Goal: Task Accomplishment & Management: Complete application form

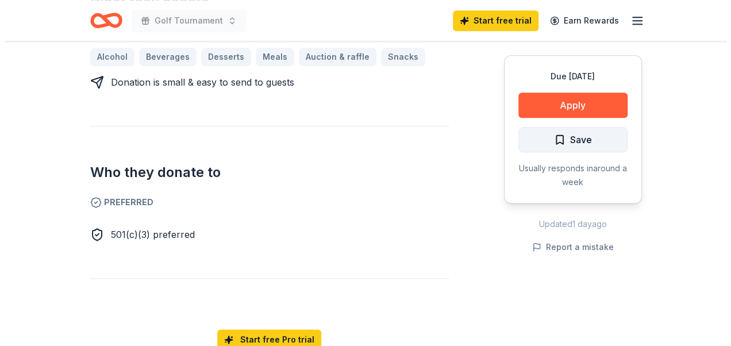
scroll to position [460, 0]
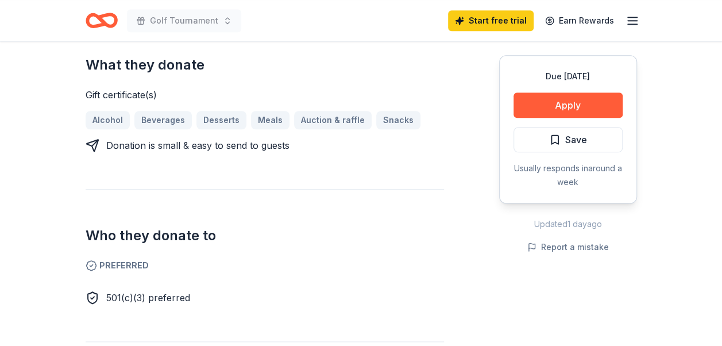
click at [577, 91] on div "Due in 24 days Apply Save Usually responds in around a week" at bounding box center [568, 129] width 138 height 148
click at [577, 98] on button "Apply" at bounding box center [568, 105] width 109 height 25
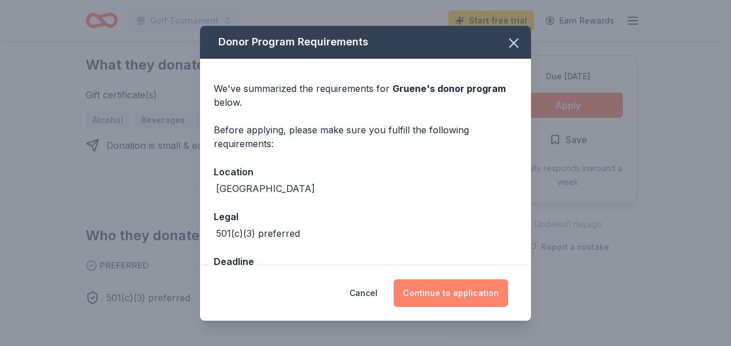
click at [449, 295] on button "Continue to application" at bounding box center [451, 293] width 114 height 28
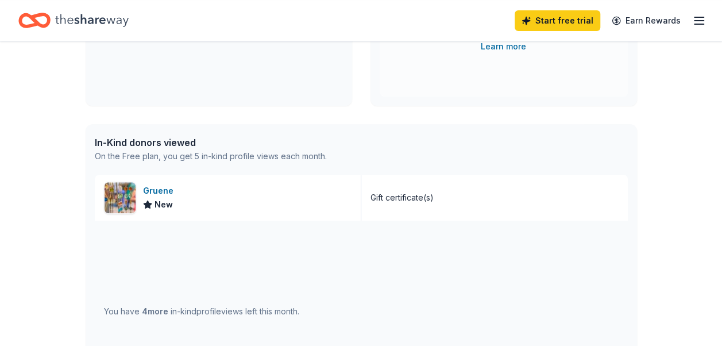
scroll to position [230, 0]
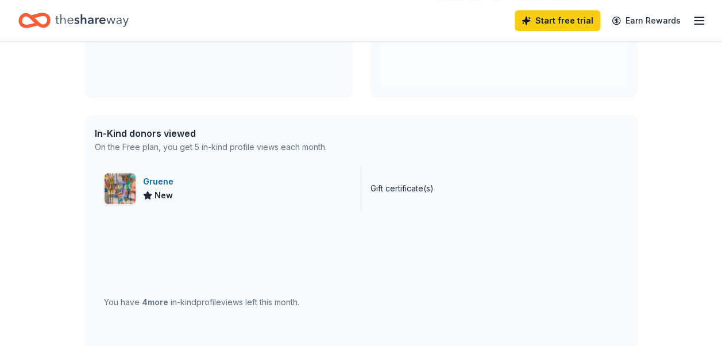
click at [163, 180] on div "Gruene" at bounding box center [160, 182] width 35 height 14
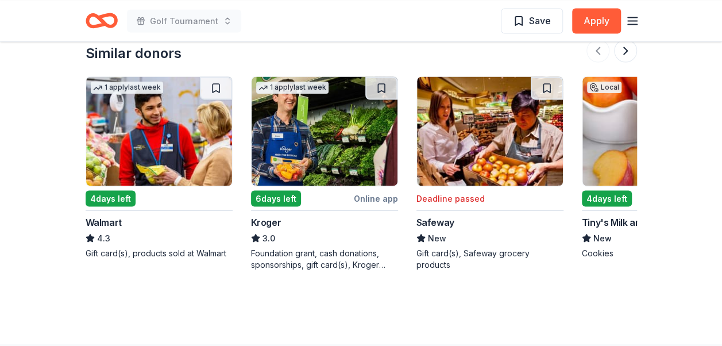
scroll to position [1092, 0]
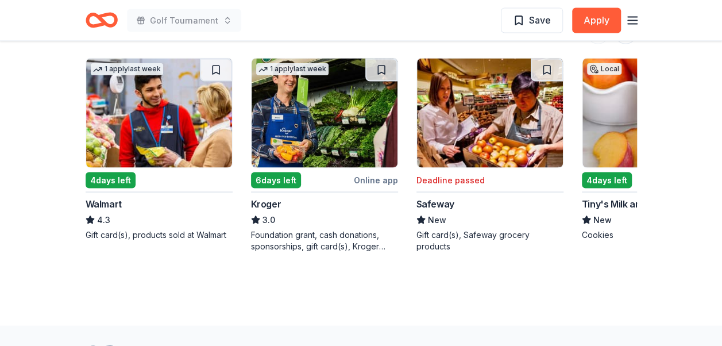
click at [620, 122] on img at bounding box center [656, 113] width 146 height 109
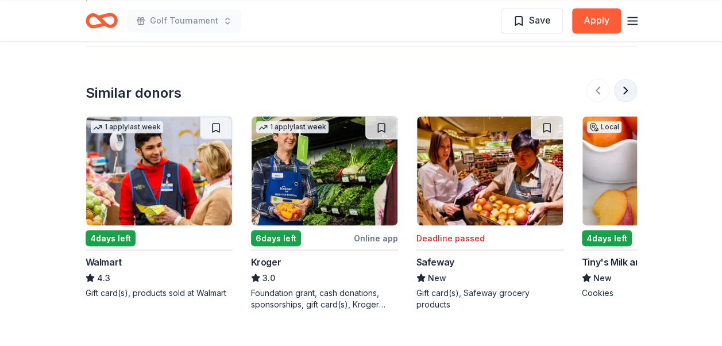
click at [623, 83] on button at bounding box center [625, 90] width 23 height 23
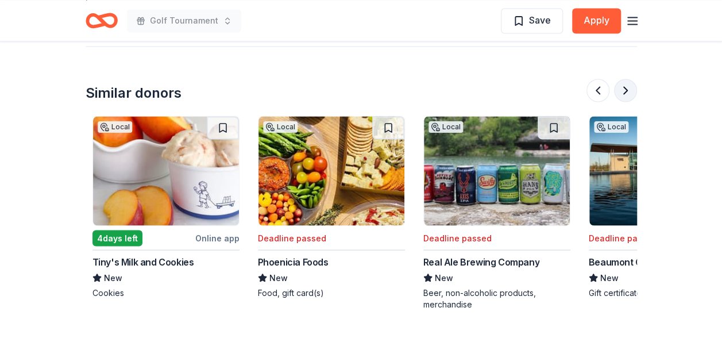
scroll to position [0, 496]
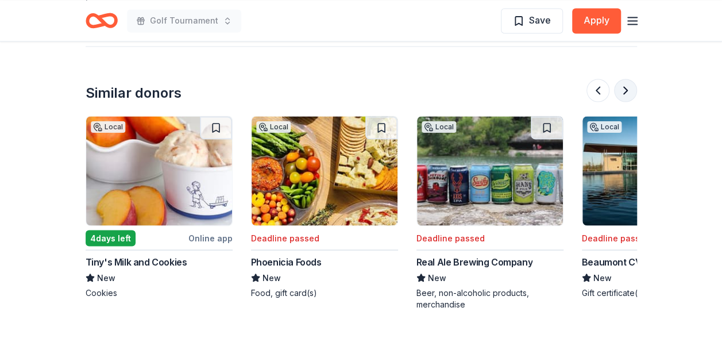
click at [623, 82] on button at bounding box center [625, 90] width 23 height 23
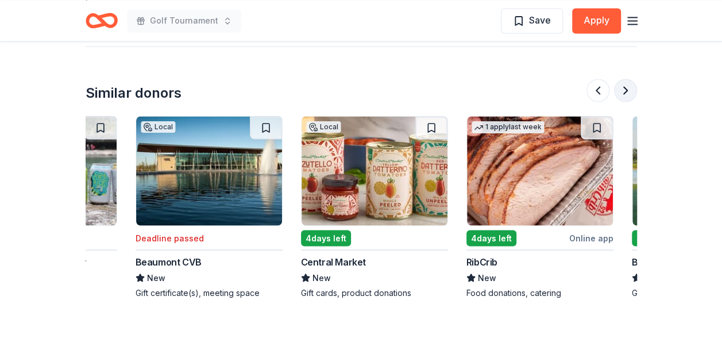
scroll to position [0, 993]
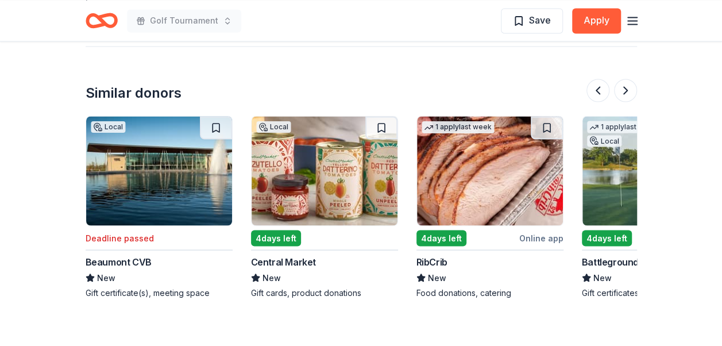
click at [295, 199] on img at bounding box center [325, 170] width 146 height 109
click at [622, 91] on button at bounding box center [625, 90] width 23 height 23
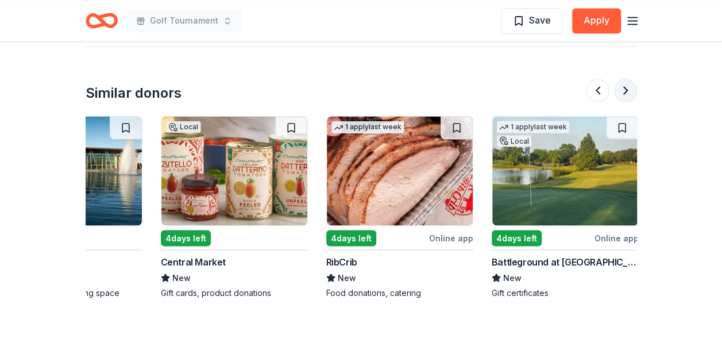
scroll to position [0, 1085]
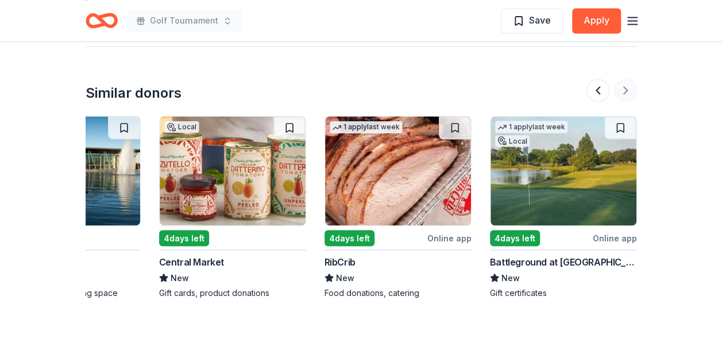
click at [622, 91] on div at bounding box center [612, 90] width 51 height 23
click at [596, 88] on button at bounding box center [598, 90] width 23 height 23
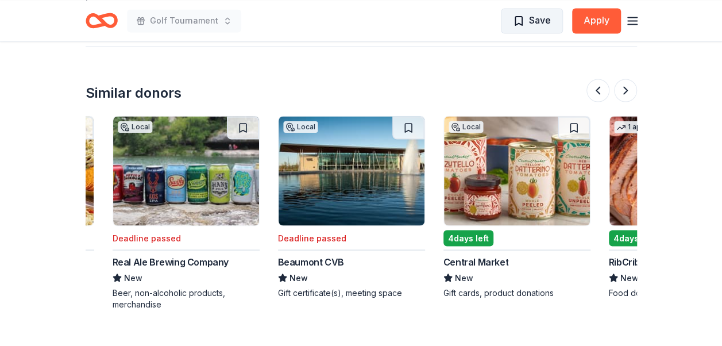
scroll to position [0, 662]
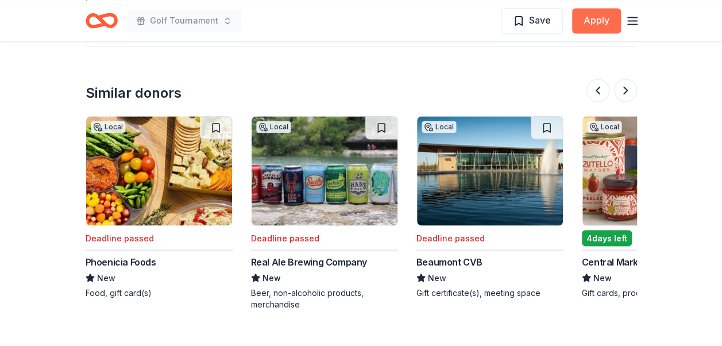
click at [599, 19] on button "Apply" at bounding box center [596, 20] width 49 height 25
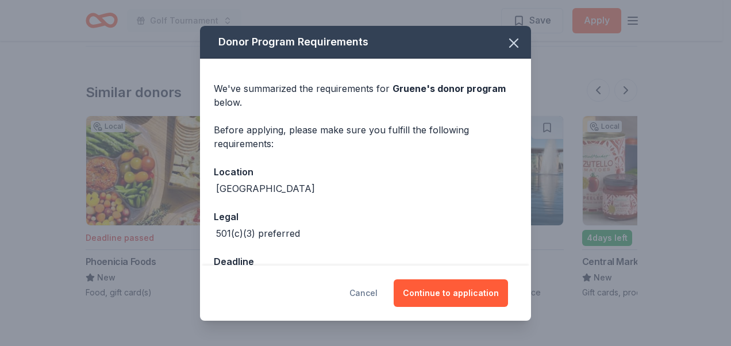
click at [364, 286] on button "Cancel" at bounding box center [363, 293] width 28 height 28
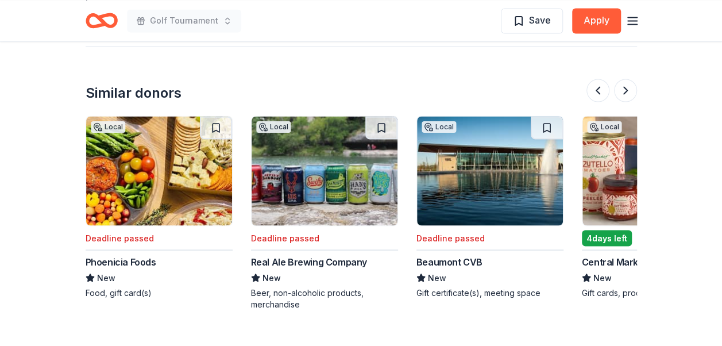
click at [631, 19] on icon "button" at bounding box center [633, 21] width 14 height 14
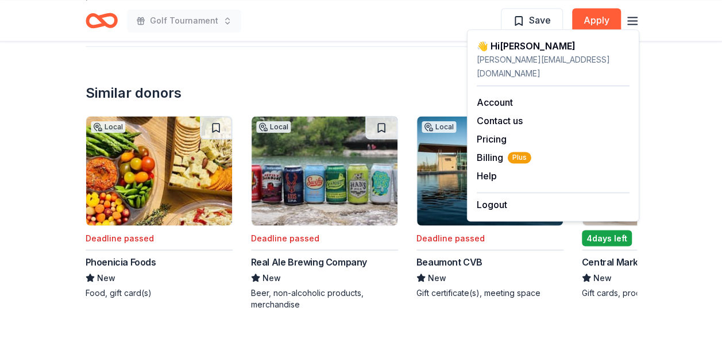
click at [268, 47] on div "Similar donors 1 apply last week 4 days left Walmart 4.3 Gift card(s), products…" at bounding box center [362, 178] width 552 height 264
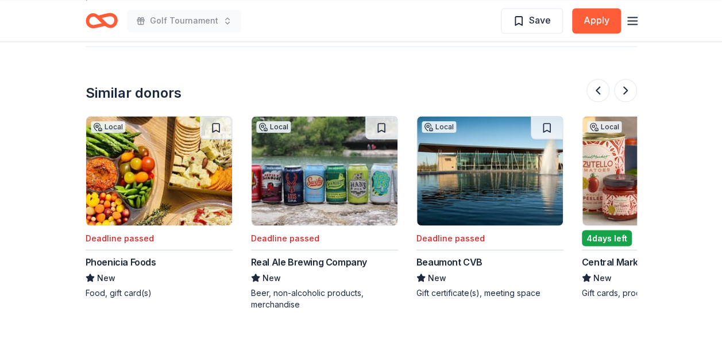
click at [99, 17] on icon "Home" at bounding box center [107, 19] width 18 height 11
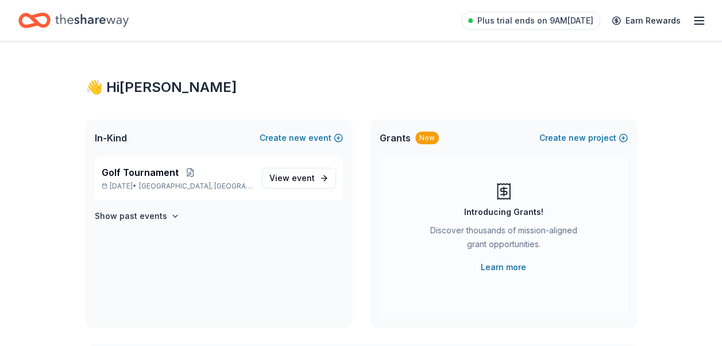
click at [695, 18] on icon "button" at bounding box center [699, 21] width 14 height 14
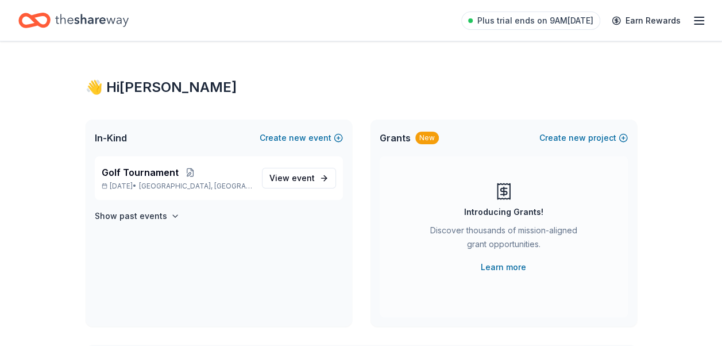
click at [116, 137] on span "In-Kind" at bounding box center [111, 138] width 32 height 14
click at [285, 172] on span "View event" at bounding box center [291, 178] width 45 height 14
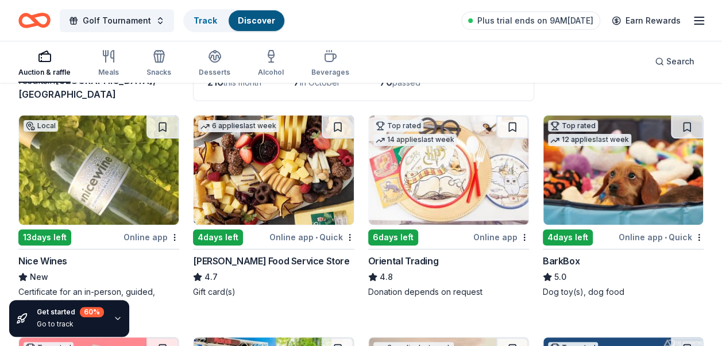
scroll to position [115, 0]
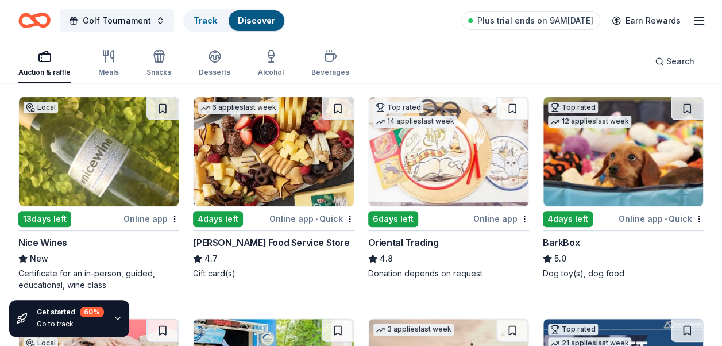
click at [588, 167] on img at bounding box center [624, 151] width 160 height 109
click at [237, 192] on img at bounding box center [274, 151] width 160 height 109
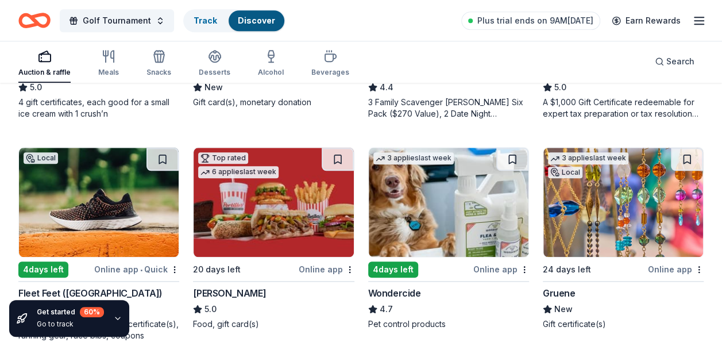
scroll to position [575, 0]
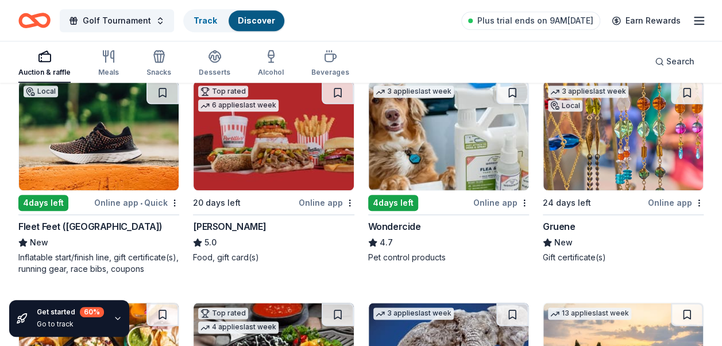
click at [278, 154] on img at bounding box center [274, 135] width 160 height 109
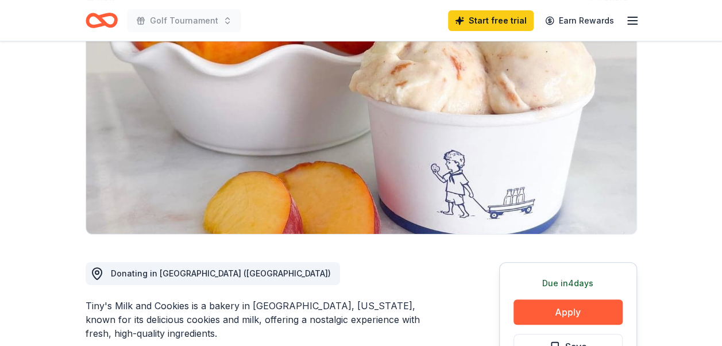
scroll to position [172, 0]
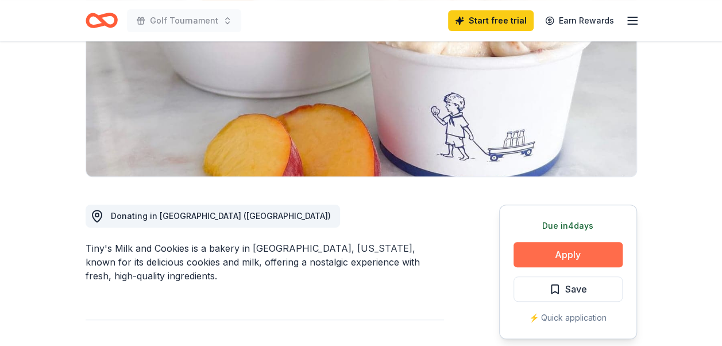
click at [563, 253] on button "Apply" at bounding box center [568, 254] width 109 height 25
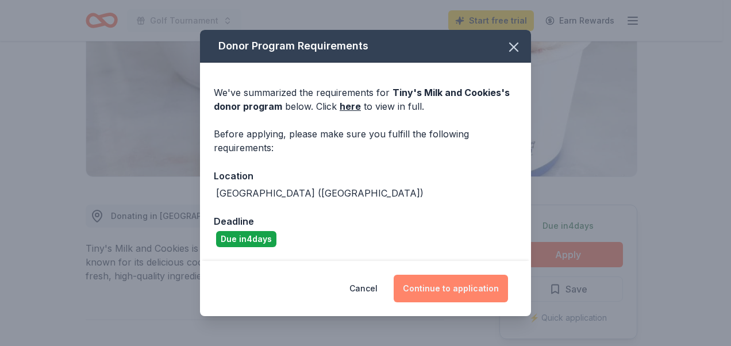
click at [431, 292] on button "Continue to application" at bounding box center [451, 289] width 114 height 28
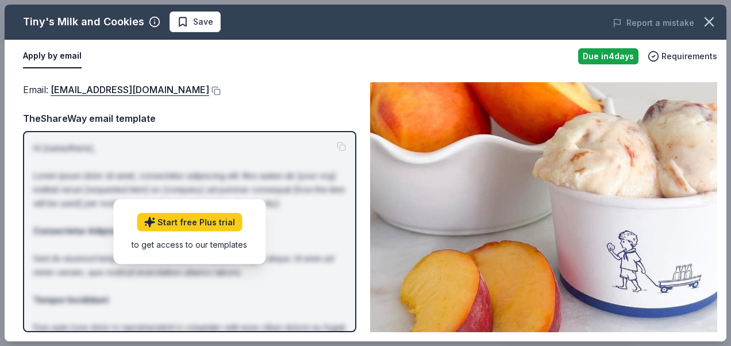
click at [263, 109] on div "Email : donations@tinyboxwoods.com TheShareWay email template Hi [name/there], …" at bounding box center [189, 207] width 333 height 250
drag, startPoint x: 188, startPoint y: 90, endPoint x: 64, endPoint y: 88, distance: 124.7
click at [64, 88] on div "Email : donations@tinyboxwoods.com" at bounding box center [189, 89] width 333 height 15
click at [209, 89] on button at bounding box center [214, 90] width 11 height 9
click at [709, 21] on icon "button" at bounding box center [709, 22] width 8 height 8
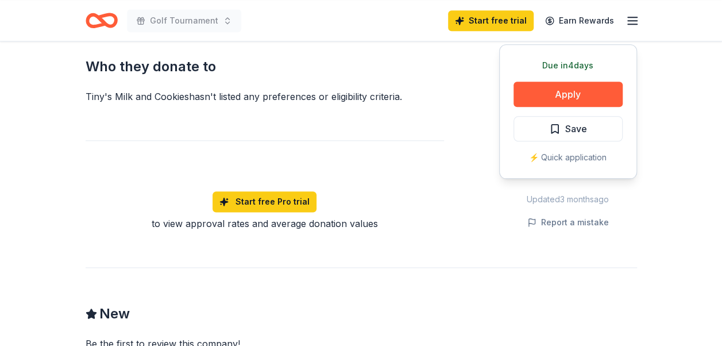
scroll to position [460, 0]
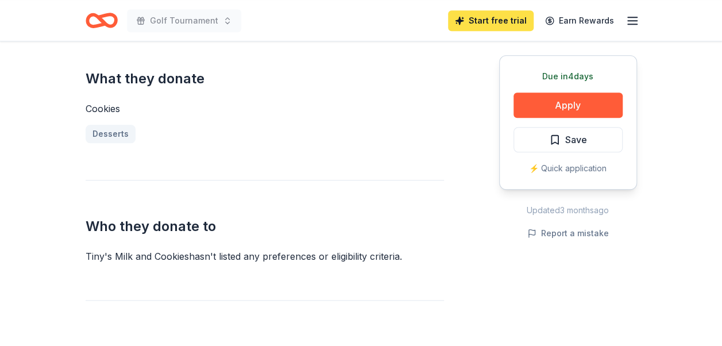
click at [503, 22] on link "Start free trial" at bounding box center [491, 20] width 86 height 21
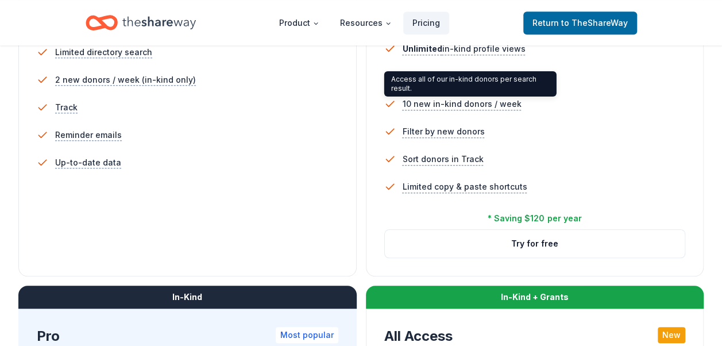
scroll to position [402, 0]
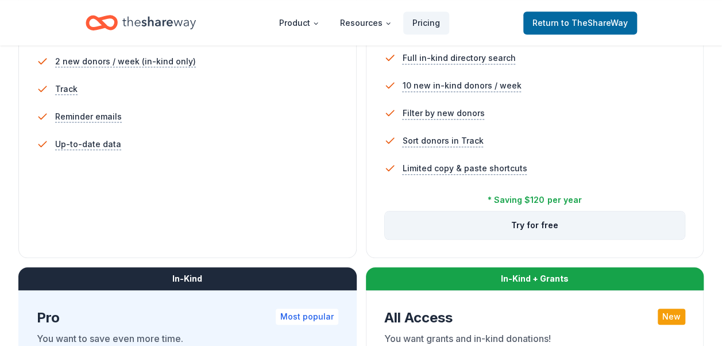
click at [509, 223] on button "Try for free" at bounding box center [535, 225] width 301 height 28
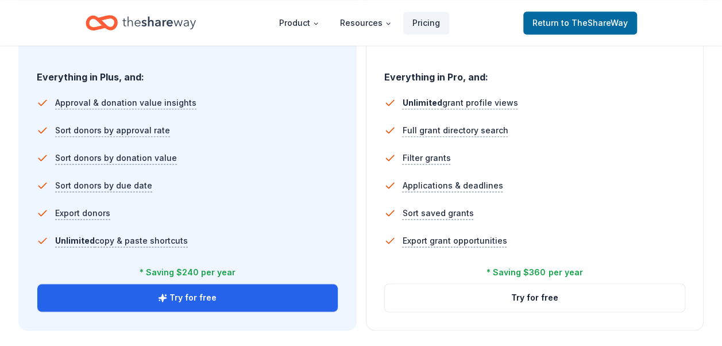
scroll to position [517, 0]
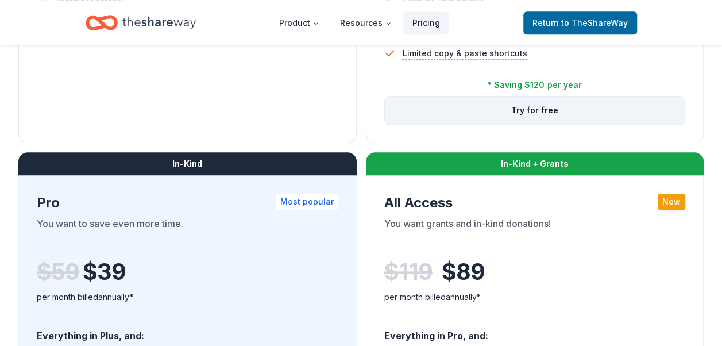
click at [535, 111] on button "Try for free" at bounding box center [535, 111] width 301 height 28
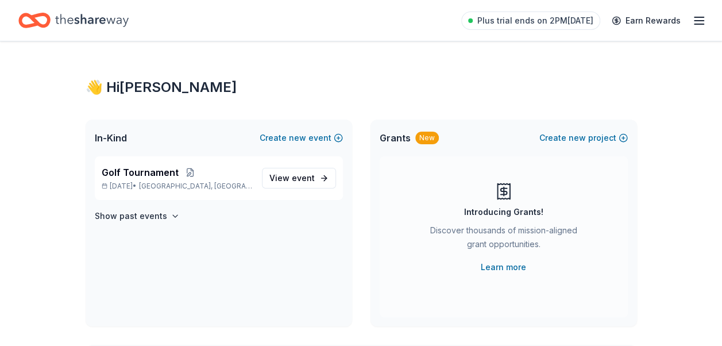
click at [115, 93] on div "👋 Hi [PERSON_NAME]" at bounding box center [362, 87] width 552 height 18
click at [704, 18] on icon "button" at bounding box center [699, 21] width 14 height 14
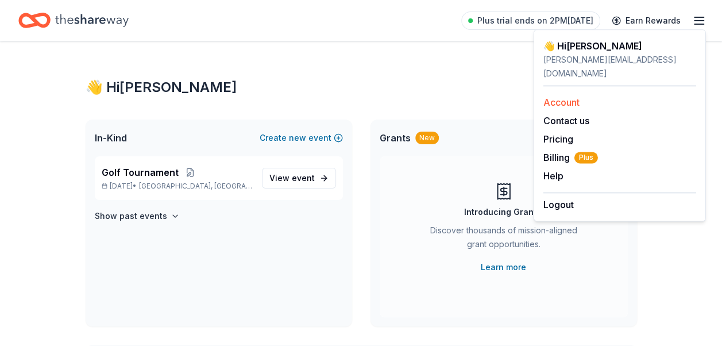
click at [565, 97] on link "Account" at bounding box center [562, 102] width 36 height 11
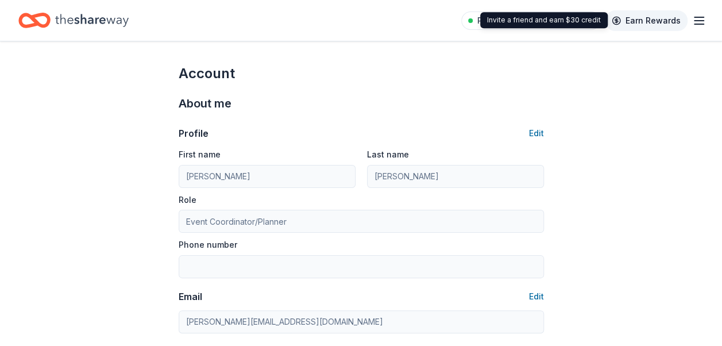
click at [658, 15] on link "Earn Rewards" at bounding box center [646, 20] width 83 height 21
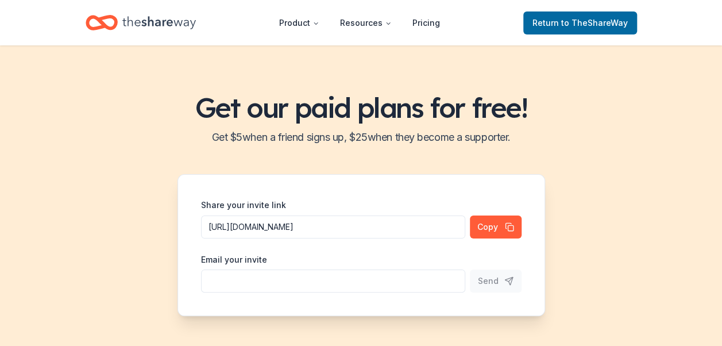
click at [72, 128] on h2 "Get $ 5 when a friend signs up, $ 25 when they become a supporter." at bounding box center [361, 137] width 695 height 18
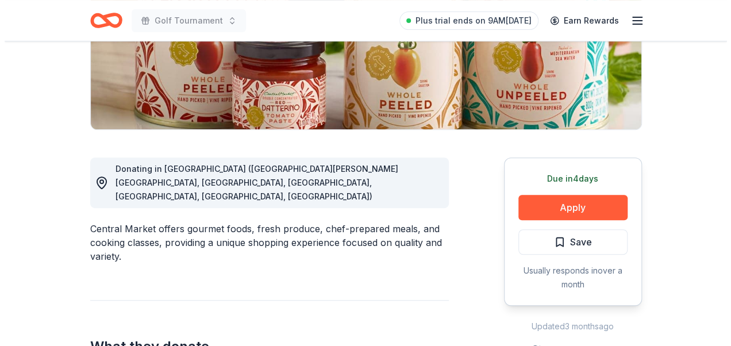
scroll to position [230, 0]
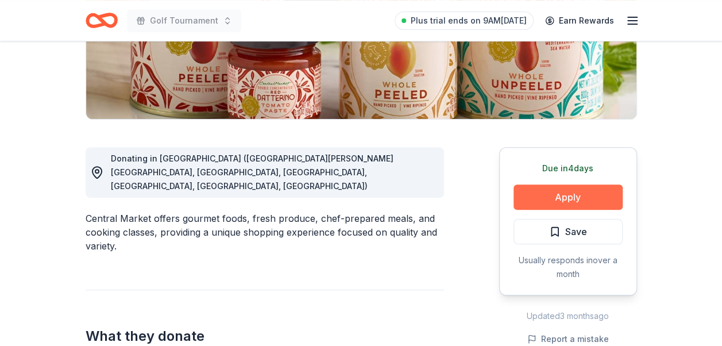
click at [548, 193] on button "Apply" at bounding box center [568, 196] width 109 height 25
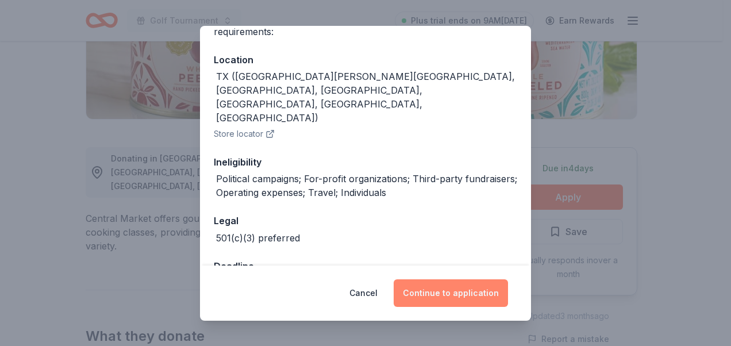
scroll to position [115, 0]
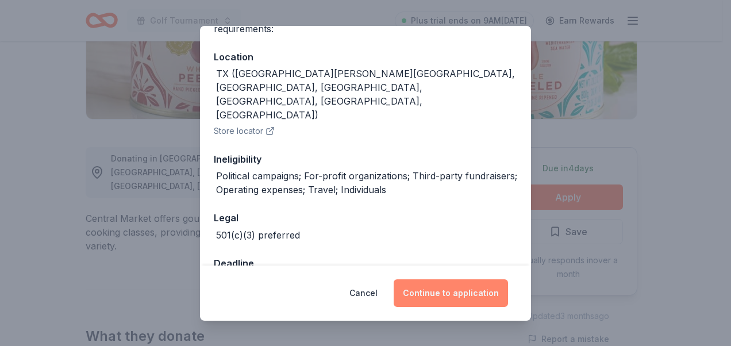
click at [454, 288] on button "Continue to application" at bounding box center [451, 293] width 114 height 28
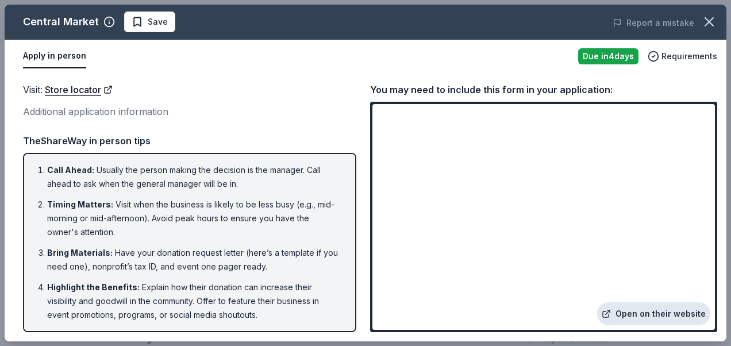
click at [660, 315] on link "Open on their website" at bounding box center [653, 313] width 113 height 23
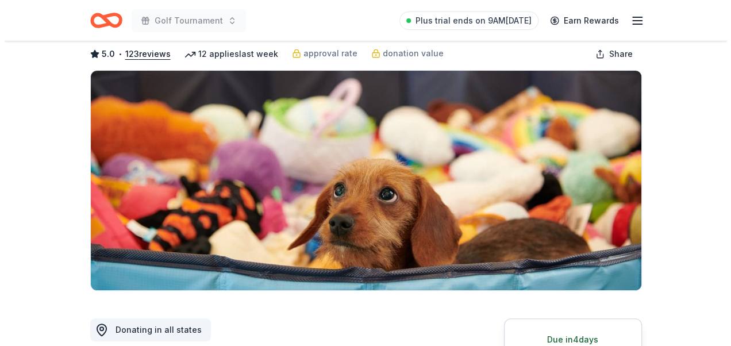
scroll to position [172, 0]
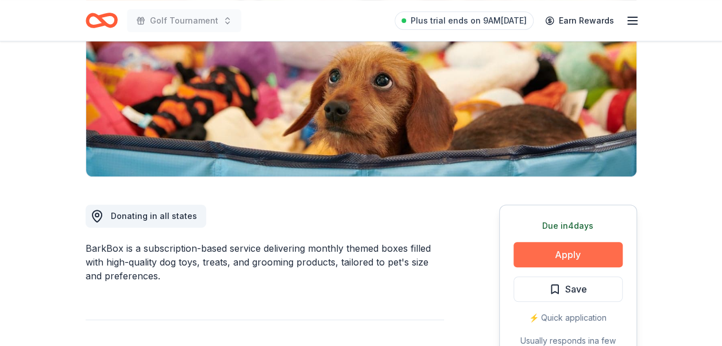
click at [569, 254] on button "Apply" at bounding box center [568, 254] width 109 height 25
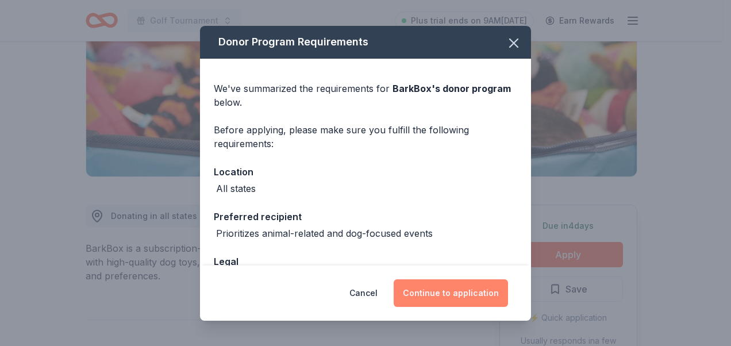
click at [445, 295] on button "Continue to application" at bounding box center [451, 293] width 114 height 28
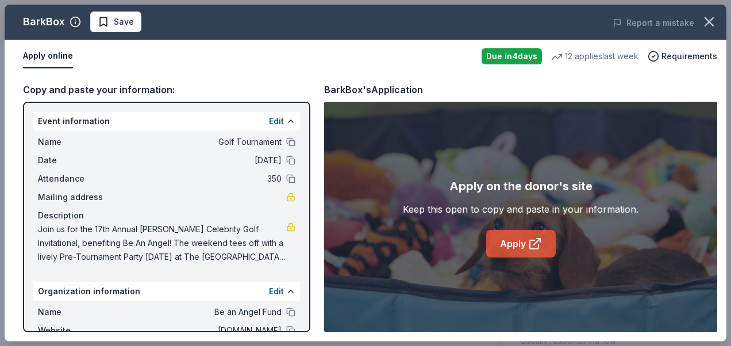
click at [525, 242] on link "Apply" at bounding box center [521, 244] width 70 height 28
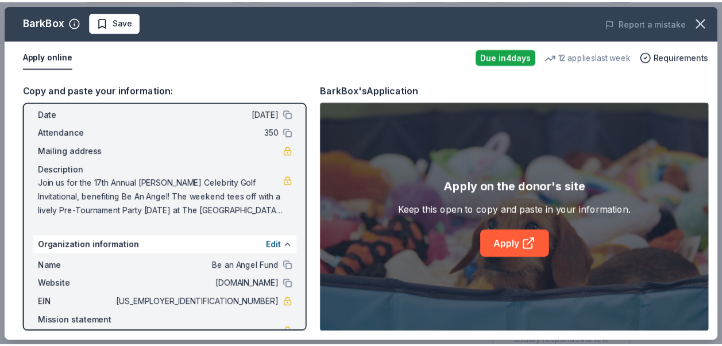
scroll to position [98, 0]
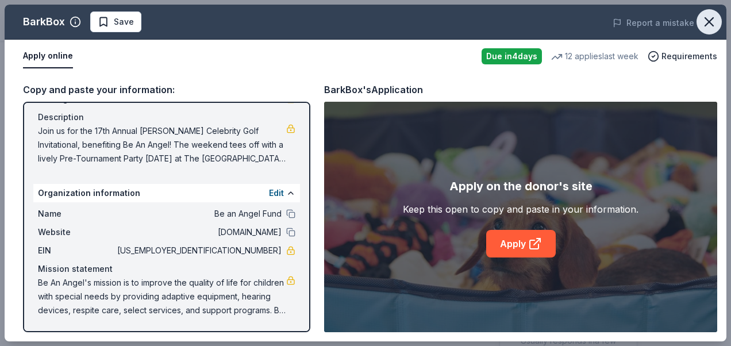
click at [711, 19] on icon "button" at bounding box center [709, 22] width 8 height 8
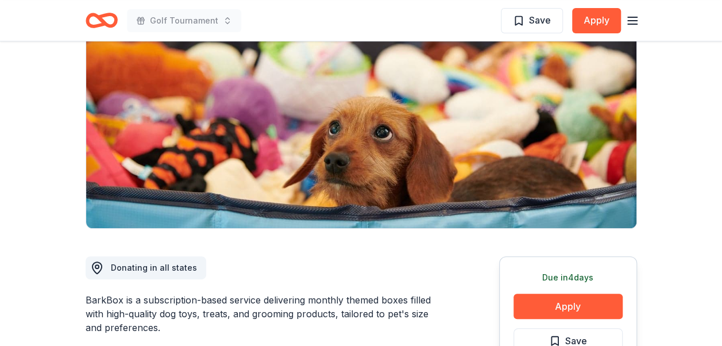
scroll to position [0, 0]
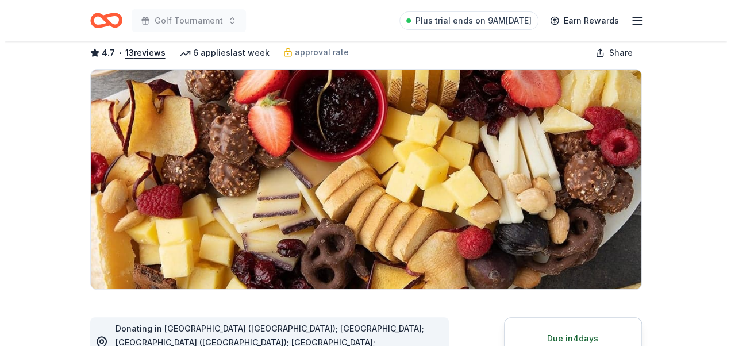
scroll to position [230, 0]
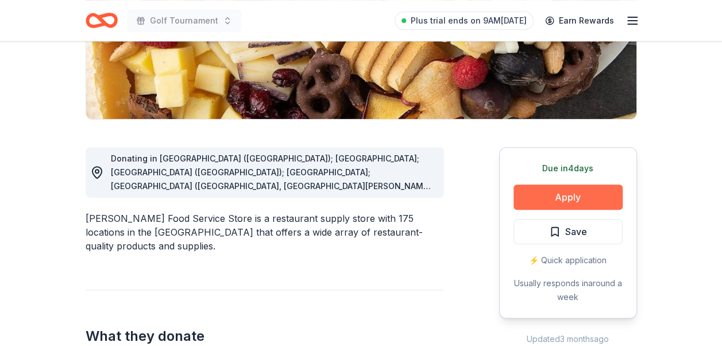
click at [565, 197] on button "Apply" at bounding box center [568, 196] width 109 height 25
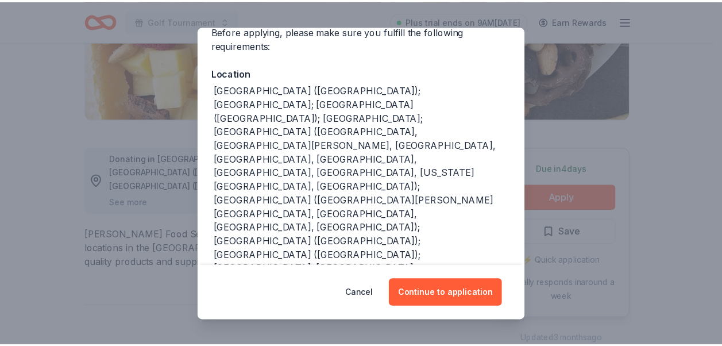
scroll to position [115, 0]
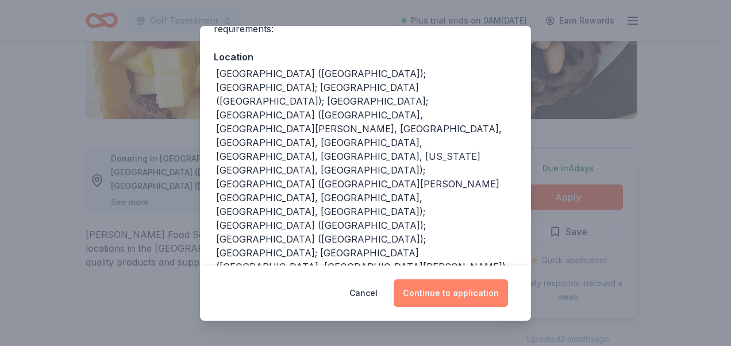
click at [448, 287] on button "Continue to application" at bounding box center [451, 293] width 114 height 28
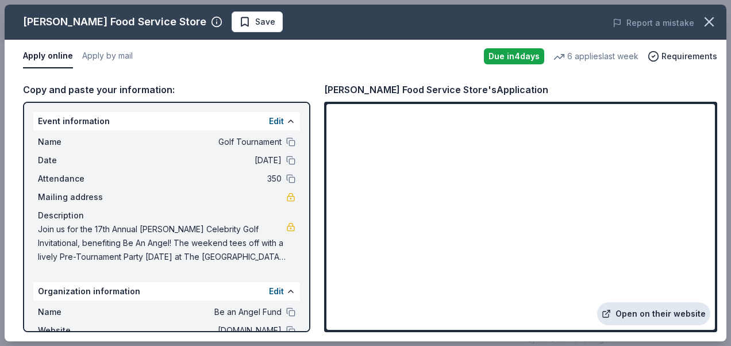
click at [638, 305] on link "Open on their website" at bounding box center [653, 313] width 113 height 23
click at [702, 24] on icon "button" at bounding box center [709, 22] width 16 height 16
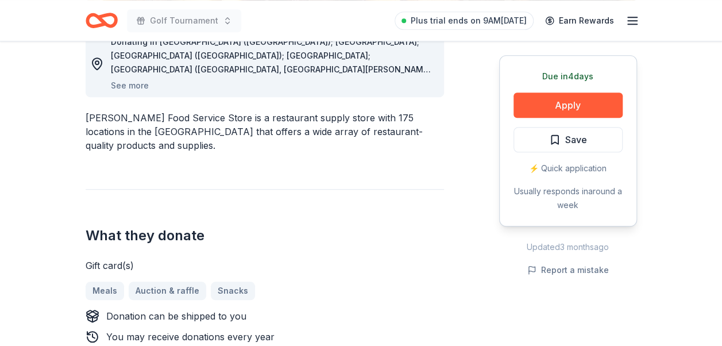
scroll to position [172, 0]
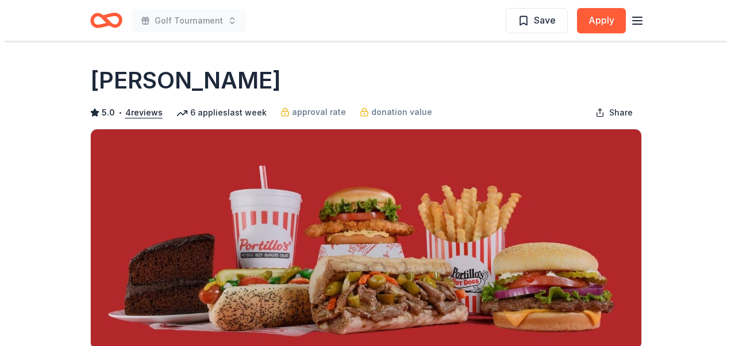
scroll to position [230, 0]
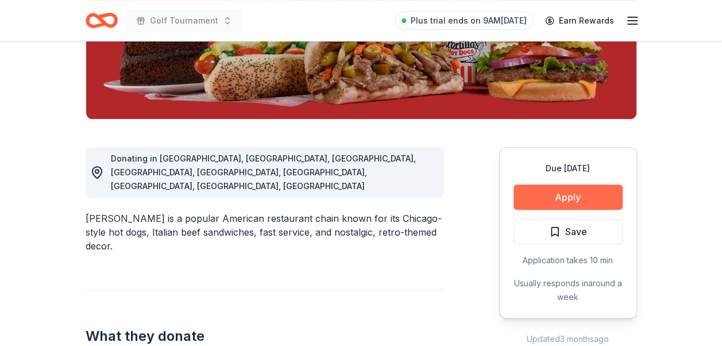
click at [554, 199] on button "Apply" at bounding box center [568, 196] width 109 height 25
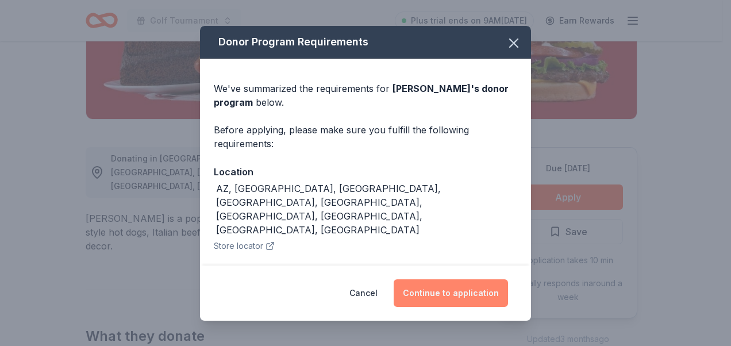
click at [448, 290] on button "Continue to application" at bounding box center [451, 293] width 114 height 28
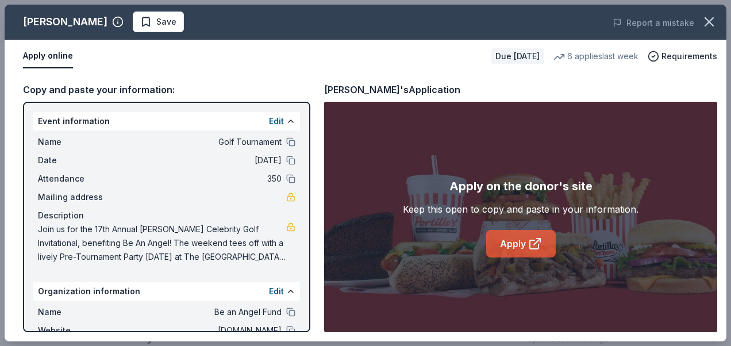
click at [508, 248] on link "Apply" at bounding box center [521, 244] width 70 height 28
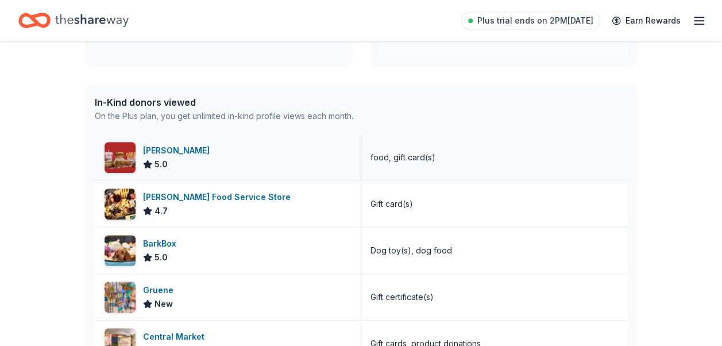
scroll to position [63, 0]
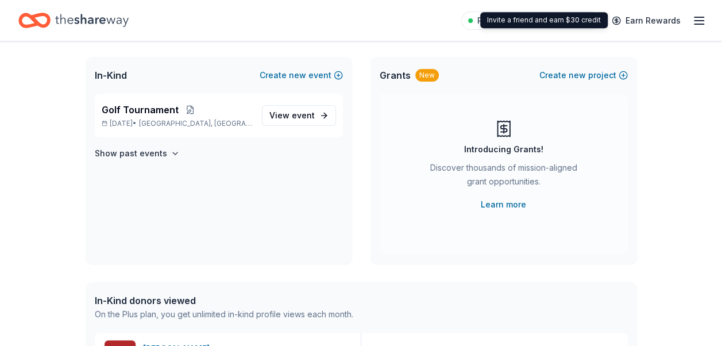
click at [704, 16] on icon "button" at bounding box center [699, 21] width 14 height 14
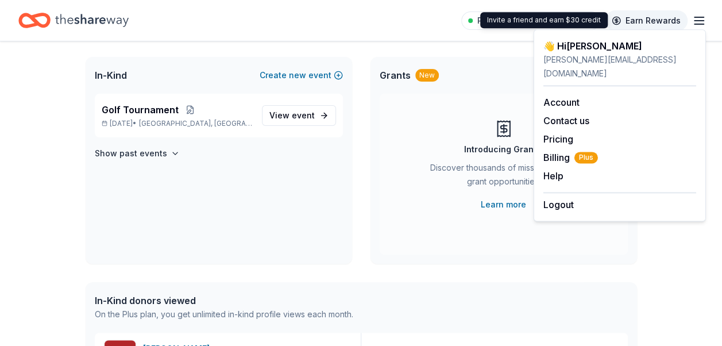
click at [664, 18] on link "Earn Rewards" at bounding box center [646, 20] width 83 height 21
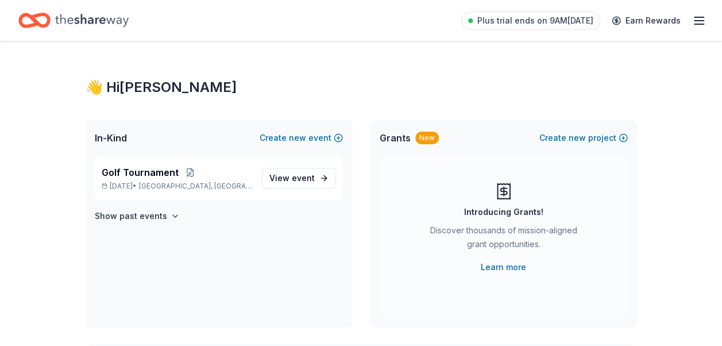
scroll to position [66, 0]
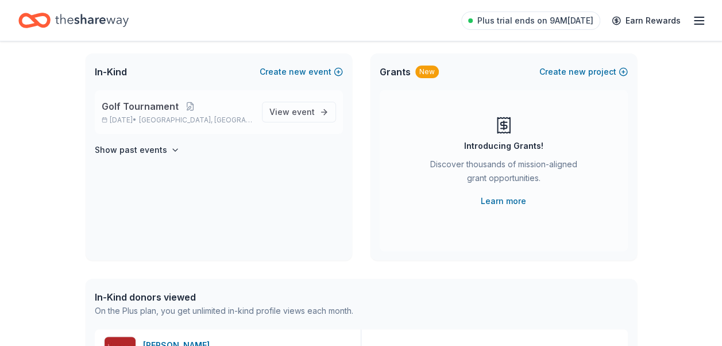
click at [151, 98] on div "Golf Tournament Oct 13, 2025 • Houston, TX View event" at bounding box center [219, 112] width 248 height 44
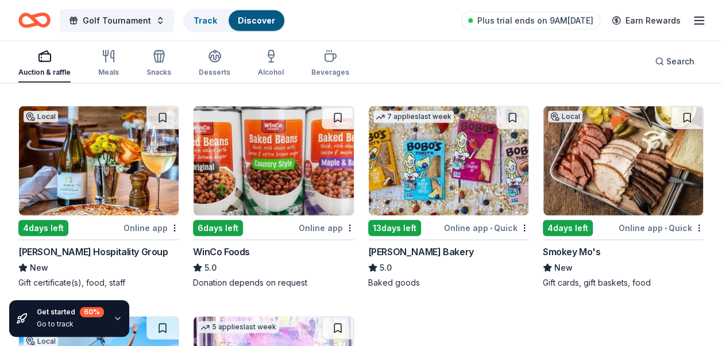
scroll to position [1437, 0]
click at [97, 156] on img at bounding box center [99, 160] width 160 height 109
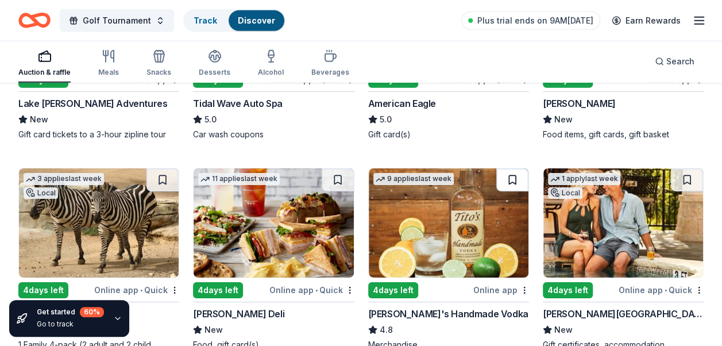
scroll to position [1839, 0]
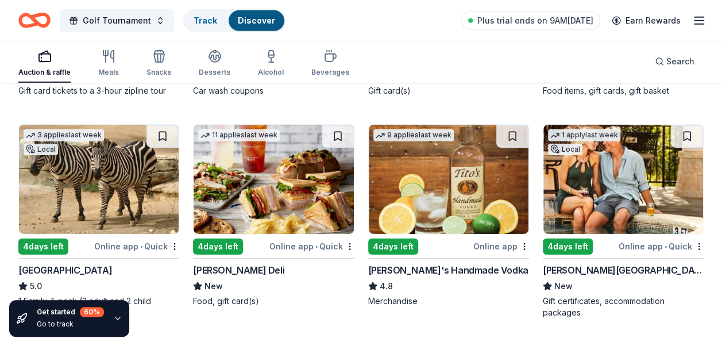
click at [595, 214] on img at bounding box center [624, 179] width 160 height 109
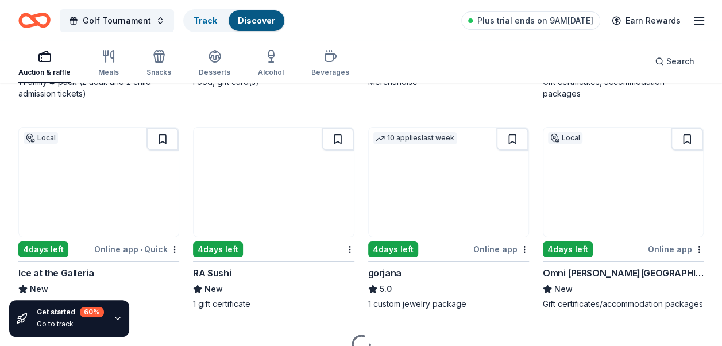
scroll to position [2069, 0]
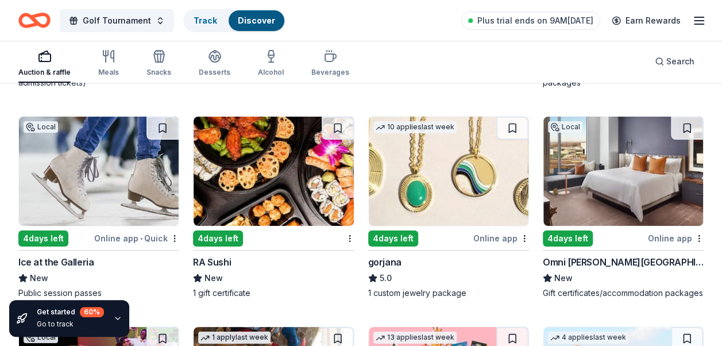
click at [398, 176] on img at bounding box center [449, 171] width 160 height 109
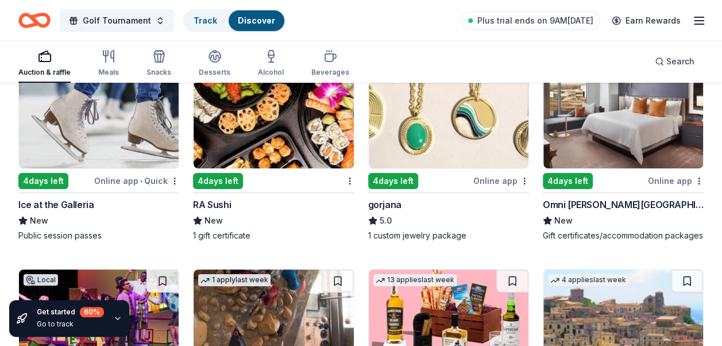
click at [621, 123] on img at bounding box center [624, 113] width 160 height 109
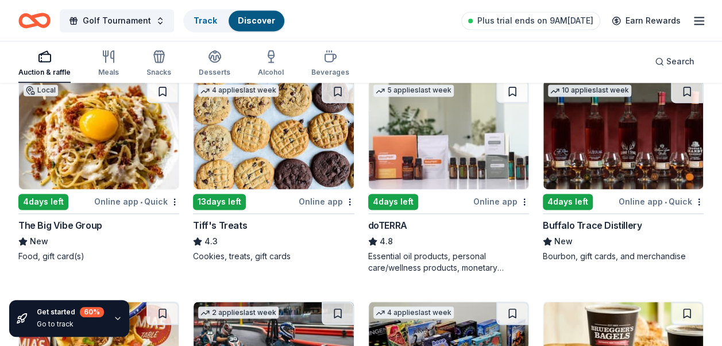
scroll to position [2988, 0]
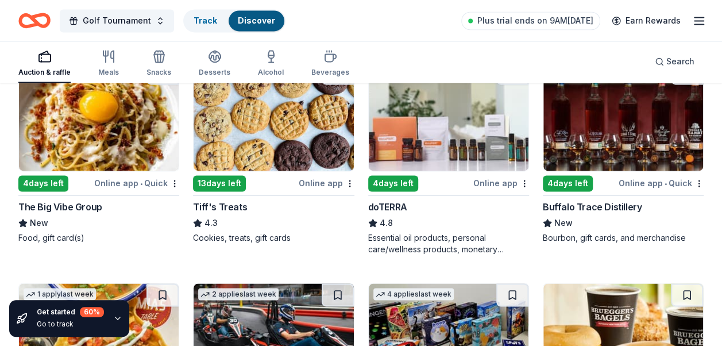
click at [61, 133] on img at bounding box center [99, 115] width 160 height 109
click at [267, 132] on img at bounding box center [274, 115] width 160 height 109
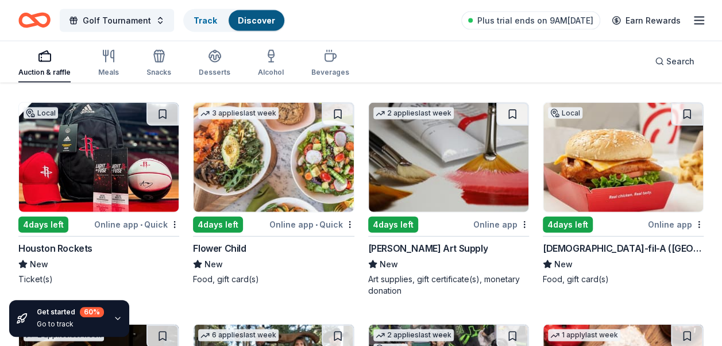
scroll to position [3448, 0]
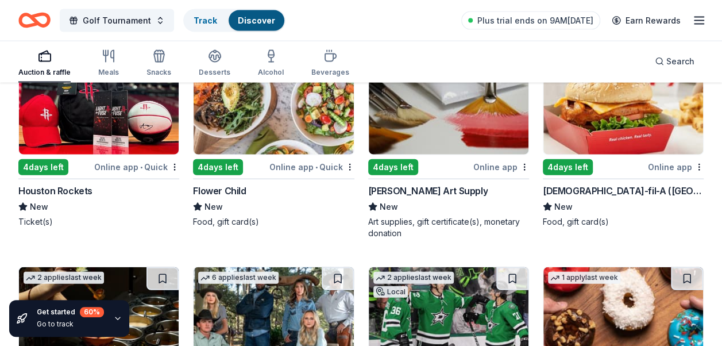
click at [79, 133] on img at bounding box center [99, 99] width 160 height 109
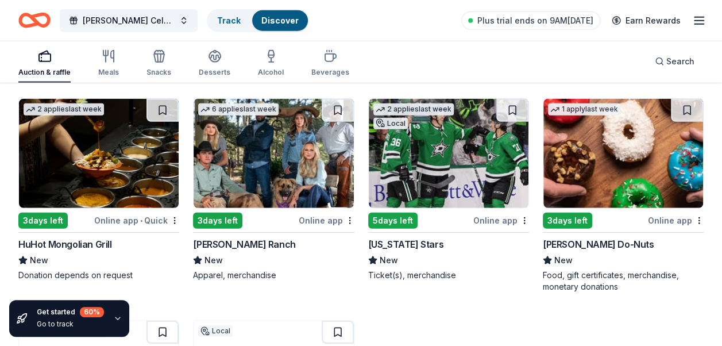
scroll to position [3620, 0]
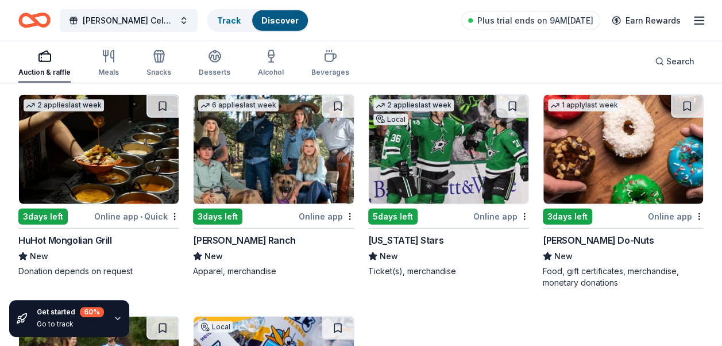
click at [260, 148] on img at bounding box center [274, 149] width 160 height 109
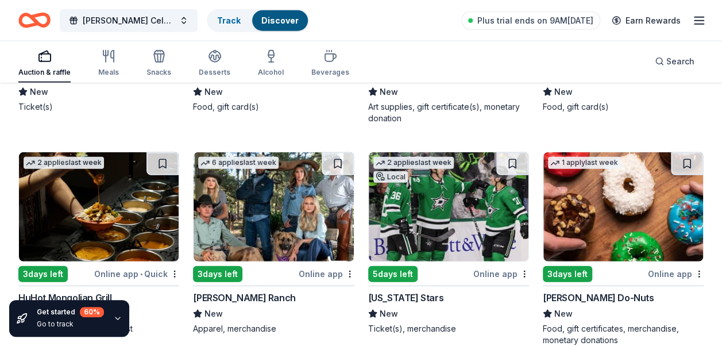
scroll to position [3390, 0]
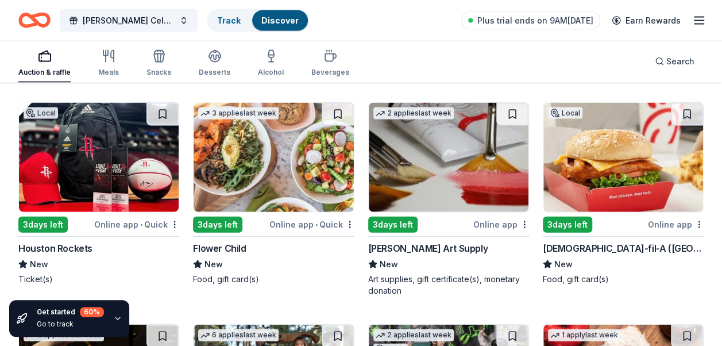
click at [580, 179] on img at bounding box center [624, 157] width 160 height 109
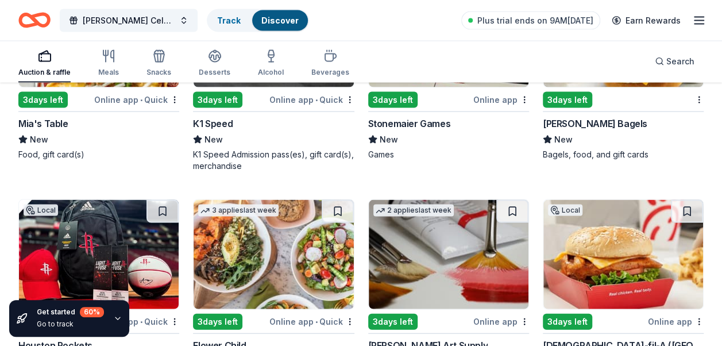
scroll to position [3275, 0]
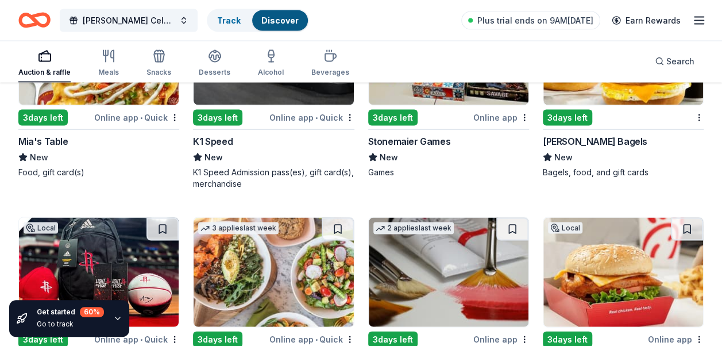
click at [282, 285] on img at bounding box center [274, 272] width 160 height 109
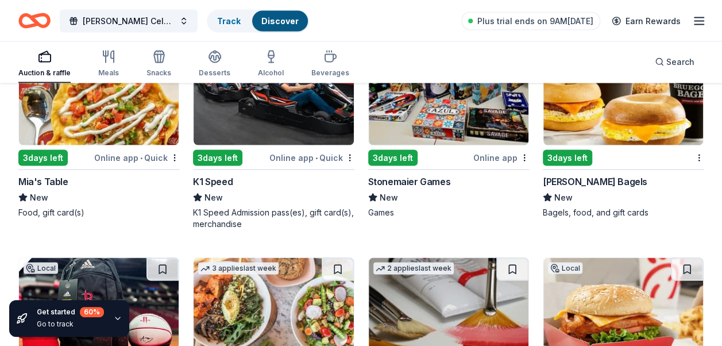
scroll to position [3218, 0]
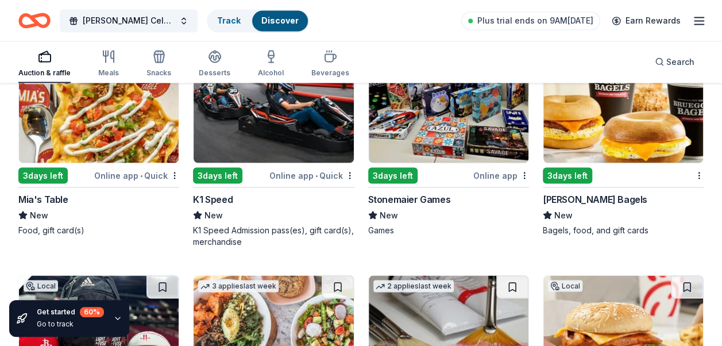
click at [246, 147] on img at bounding box center [274, 107] width 160 height 109
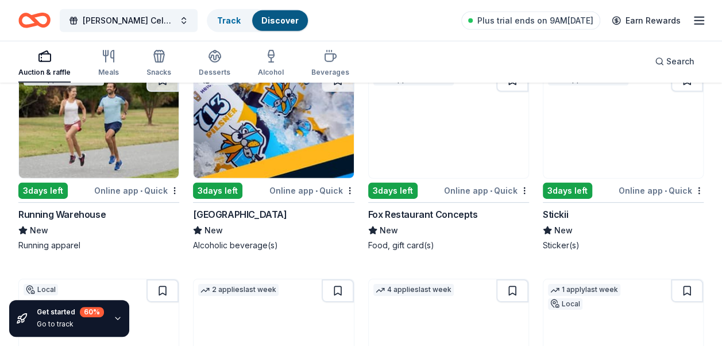
scroll to position [3850, 0]
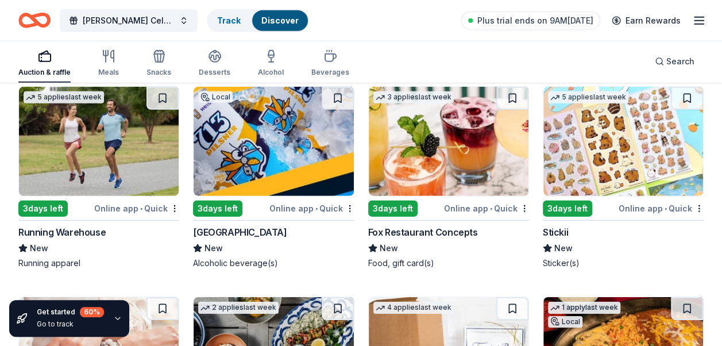
click at [419, 165] on img at bounding box center [449, 141] width 160 height 109
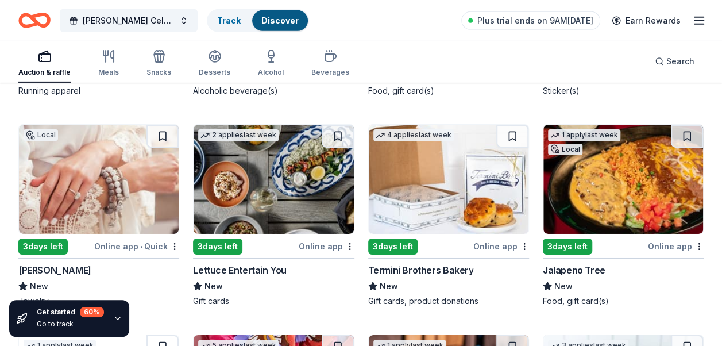
scroll to position [4080, 0]
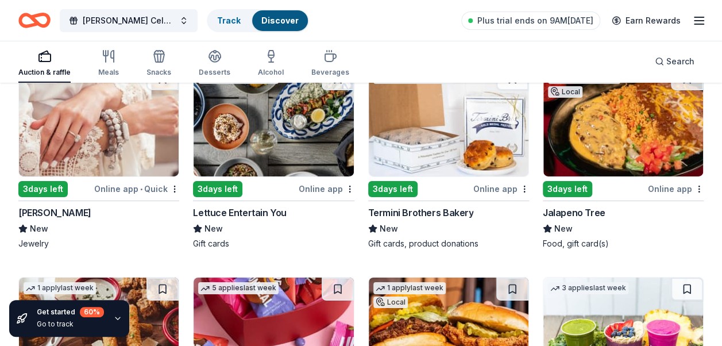
click at [64, 145] on img at bounding box center [99, 121] width 160 height 109
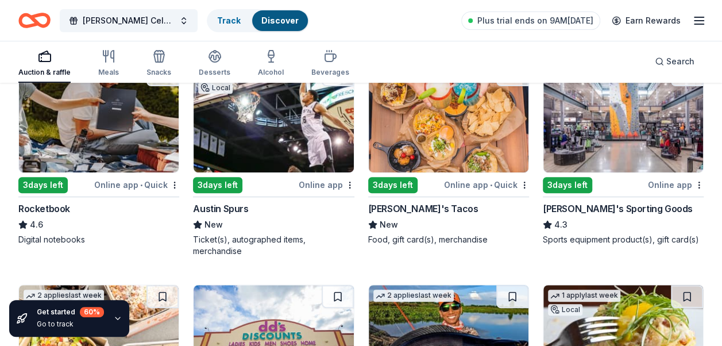
scroll to position [4534, 0]
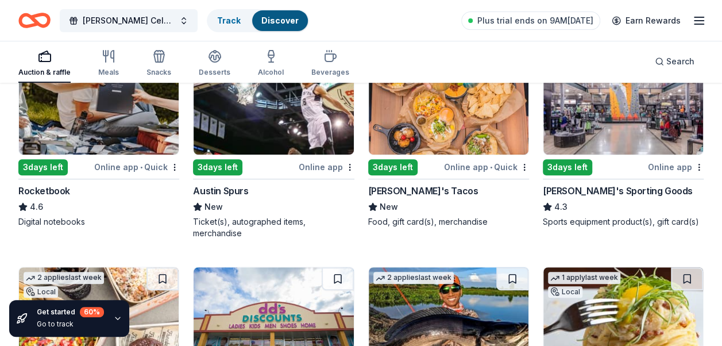
click at [616, 115] on img at bounding box center [624, 99] width 160 height 109
click at [448, 129] on img at bounding box center [449, 99] width 160 height 109
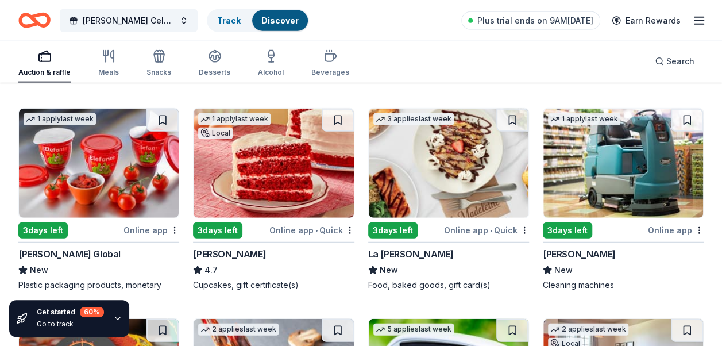
scroll to position [5683, 0]
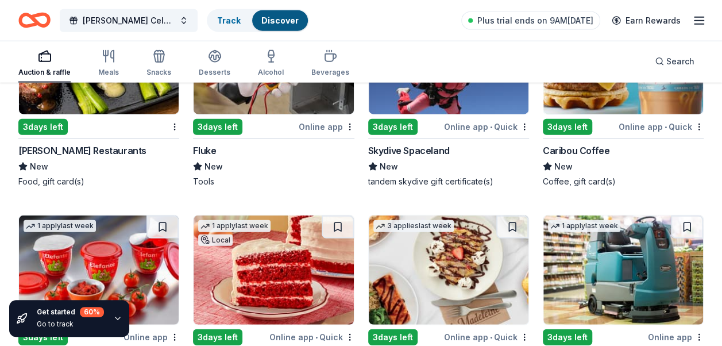
click at [109, 111] on img at bounding box center [99, 59] width 160 height 109
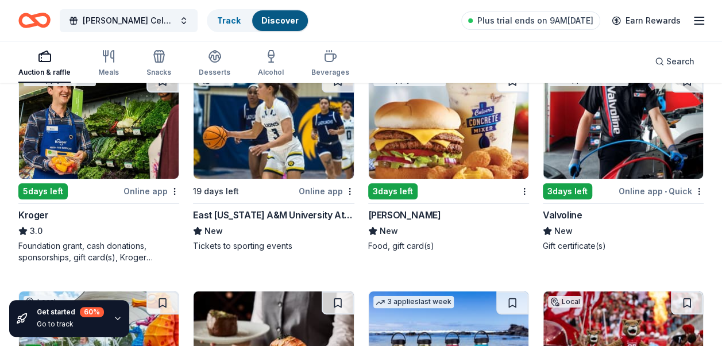
scroll to position [6660, 0]
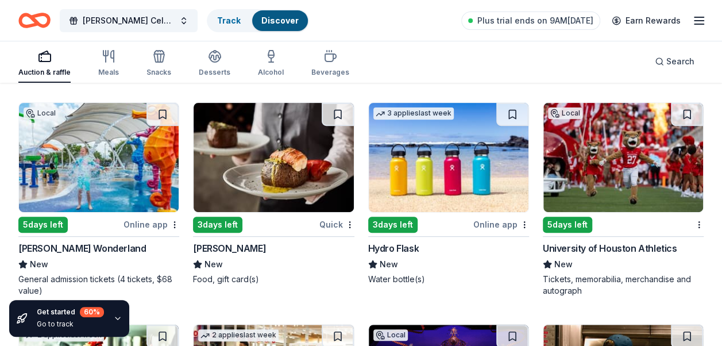
click at [604, 169] on img at bounding box center [624, 157] width 160 height 109
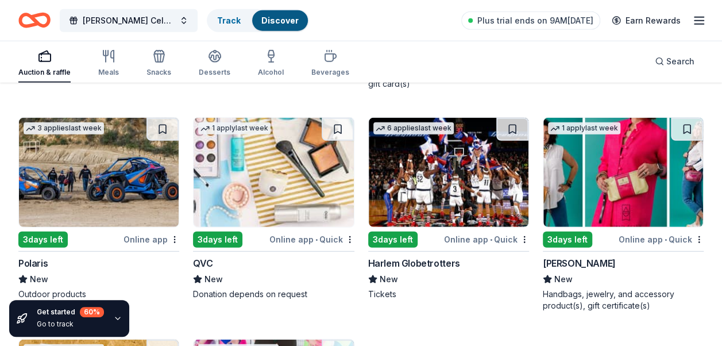
scroll to position [10120, 0]
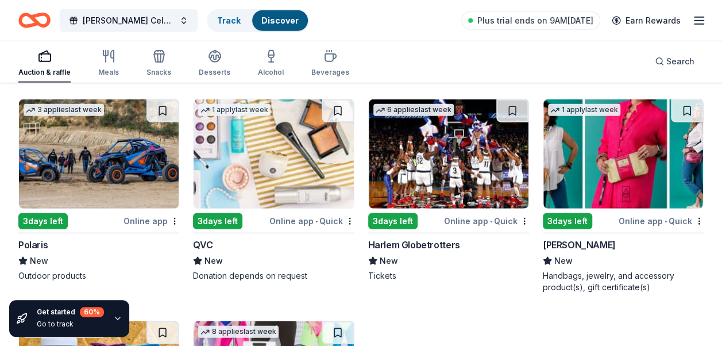
click at [586, 160] on img at bounding box center [624, 153] width 160 height 109
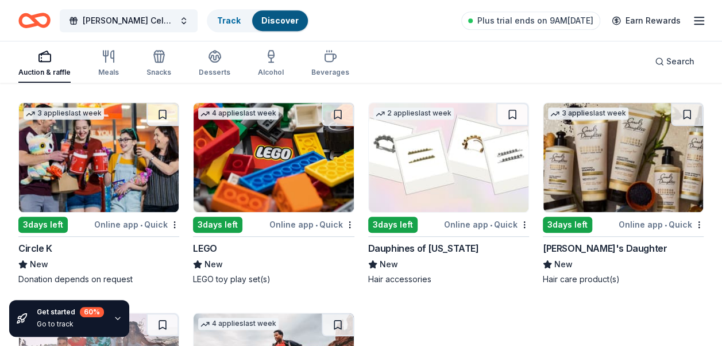
scroll to position [11212, 0]
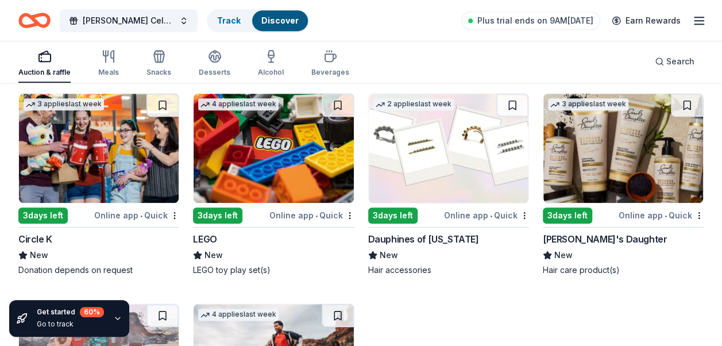
click at [229, 151] on img at bounding box center [274, 148] width 160 height 109
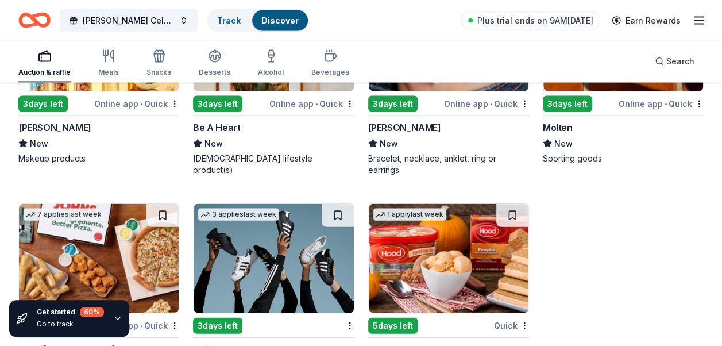
scroll to position [12017, 0]
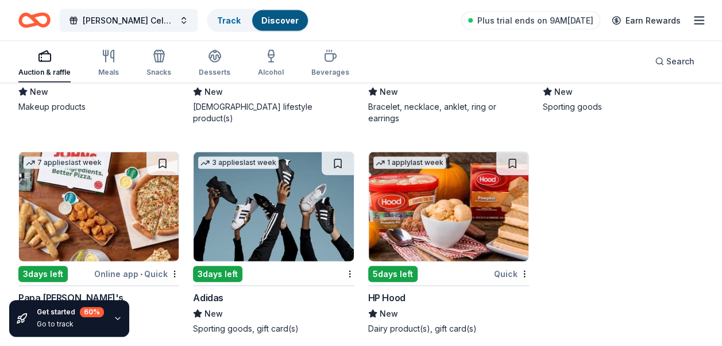
click at [45, 61] on rect "button" at bounding box center [44, 57] width 11 height 7
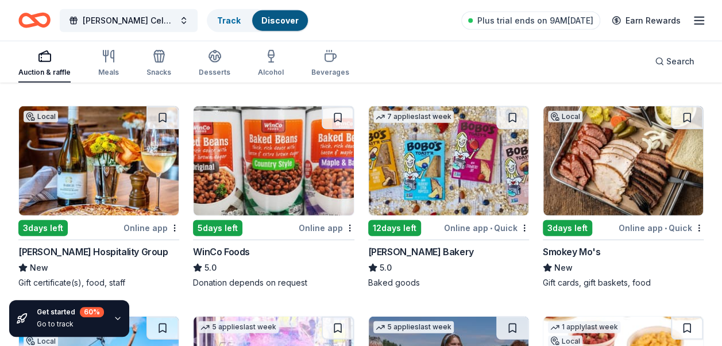
scroll to position [1609, 0]
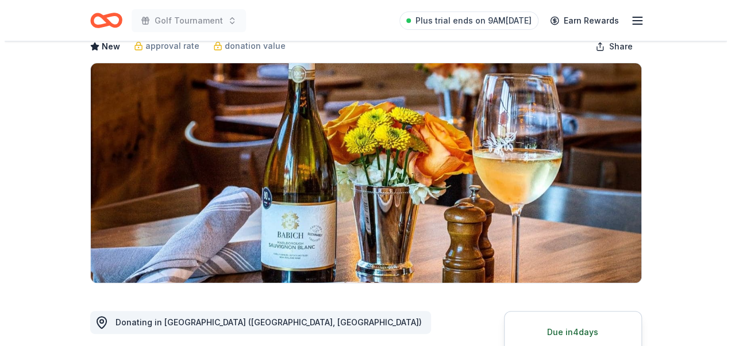
scroll to position [230, 0]
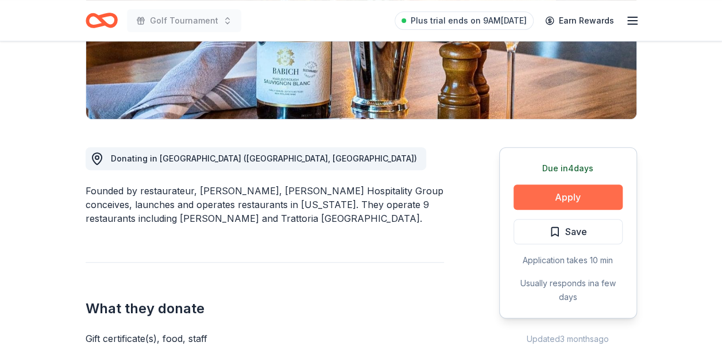
click at [575, 201] on button "Apply" at bounding box center [568, 196] width 109 height 25
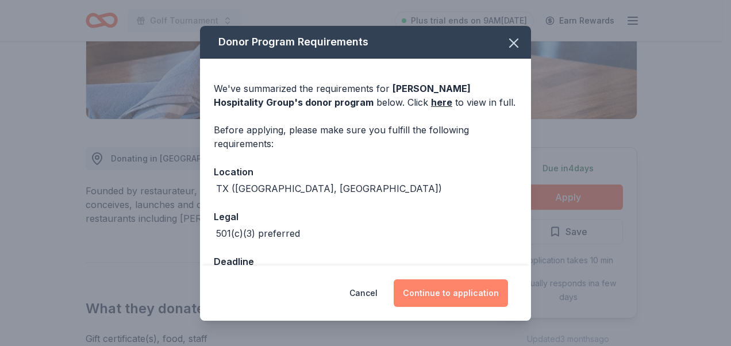
click at [456, 288] on button "Continue to application" at bounding box center [451, 293] width 114 height 28
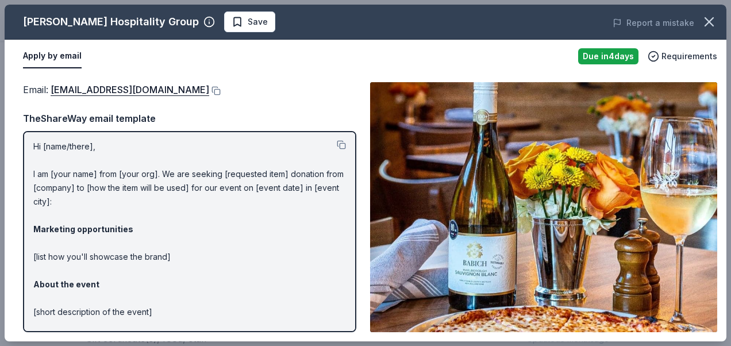
scroll to position [0, 0]
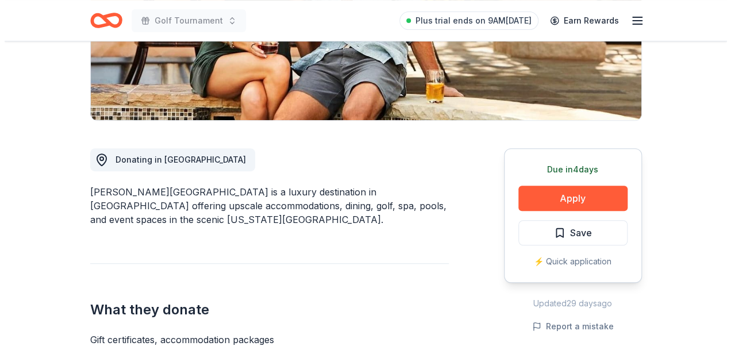
scroll to position [230, 0]
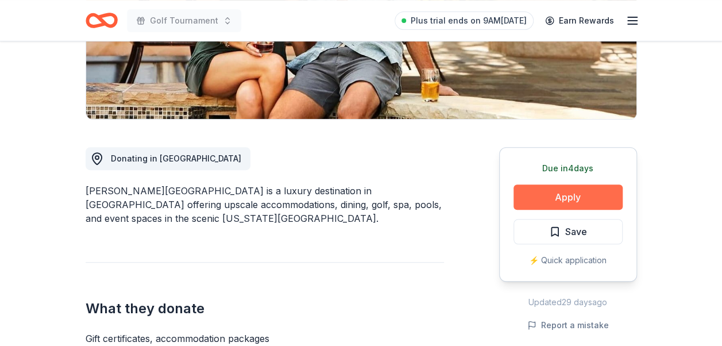
click at [567, 197] on button "Apply" at bounding box center [568, 196] width 109 height 25
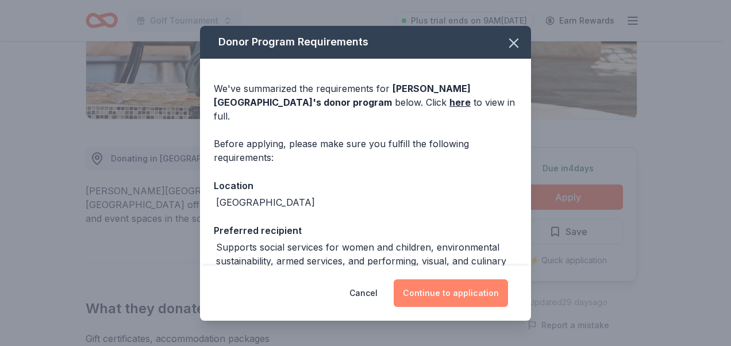
click at [467, 302] on button "Continue to application" at bounding box center [451, 293] width 114 height 28
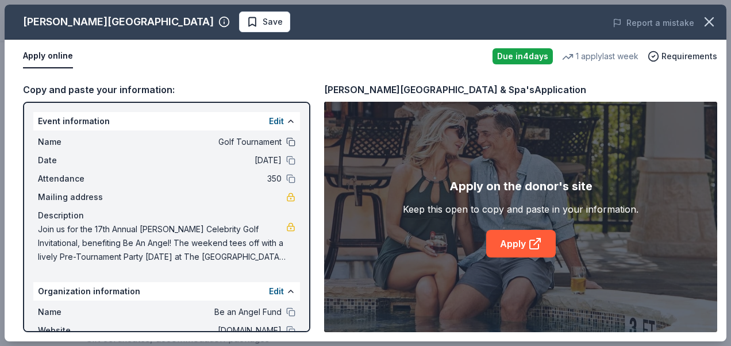
click at [286, 144] on button at bounding box center [290, 141] width 9 height 9
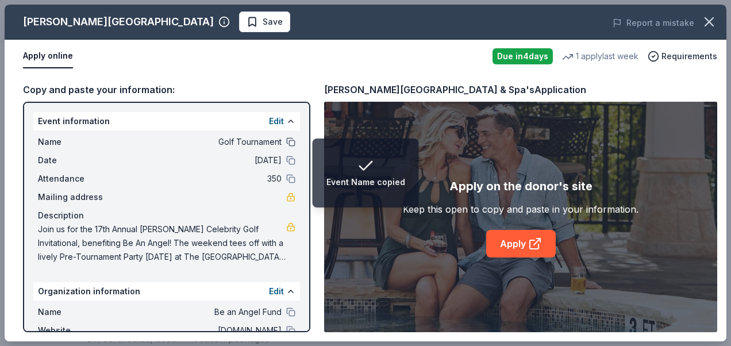
click at [286, 140] on button at bounding box center [290, 141] width 9 height 9
click at [269, 122] on button "Edit" at bounding box center [276, 121] width 15 height 14
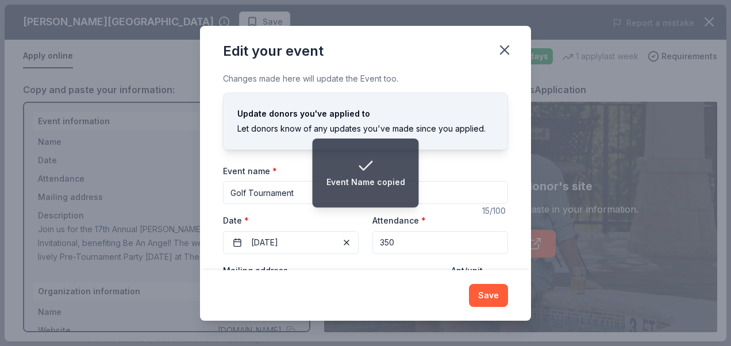
click at [231, 193] on input "Golf Tournament" at bounding box center [365, 192] width 285 height 23
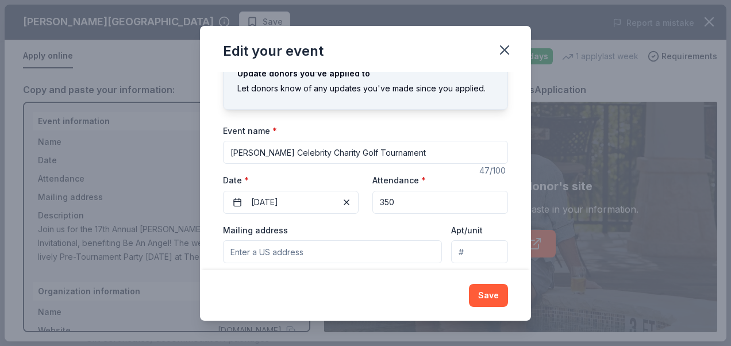
scroll to position [57, 0]
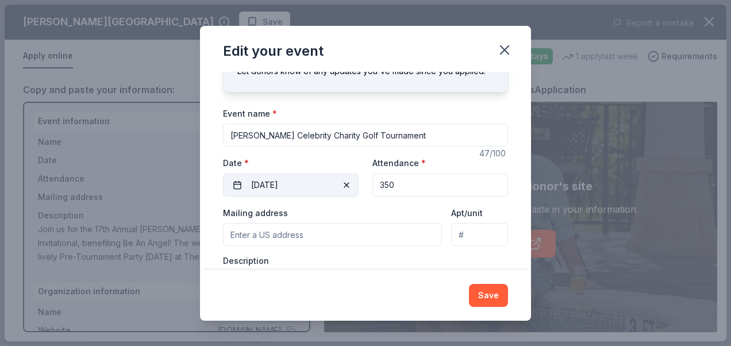
type input "[PERSON_NAME] Celebrity Charity Golf Tournament"
click at [324, 188] on button "10/13/2025" at bounding box center [291, 185] width 136 height 23
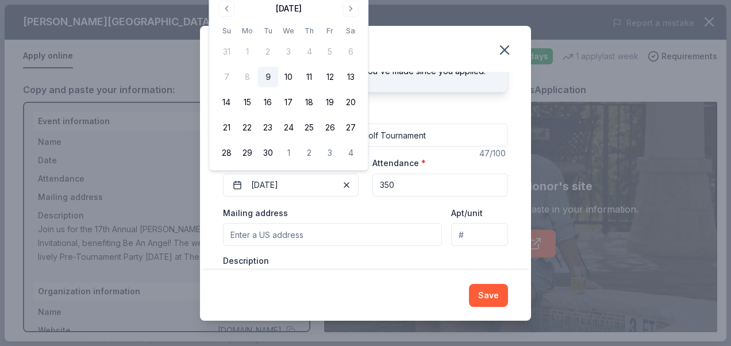
click at [347, 8] on button "Go to next month" at bounding box center [350, 9] width 16 height 16
click at [228, 99] on button "12" at bounding box center [226, 102] width 21 height 21
click at [336, 229] on input "Mailing address" at bounding box center [332, 234] width 219 height 23
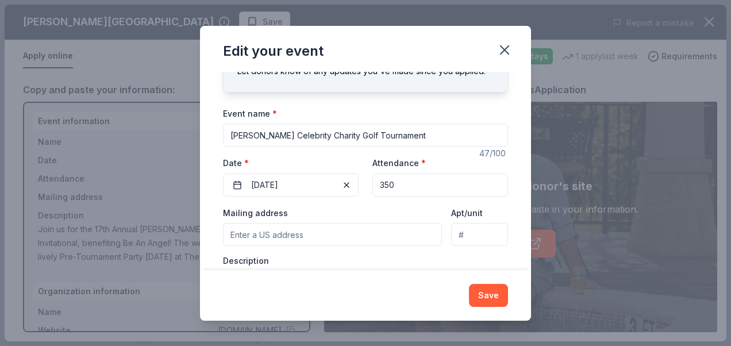
paste input "21755 IH 45 N. Bldg. 7 Spring, TX 77388"
type input "undefined Interstate 45 North, Spring, TX, 77388"
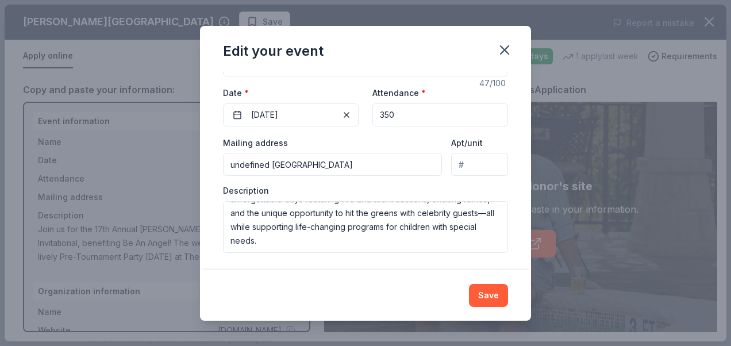
scroll to position [83, 0]
click at [492, 293] on button "Save" at bounding box center [488, 295] width 39 height 23
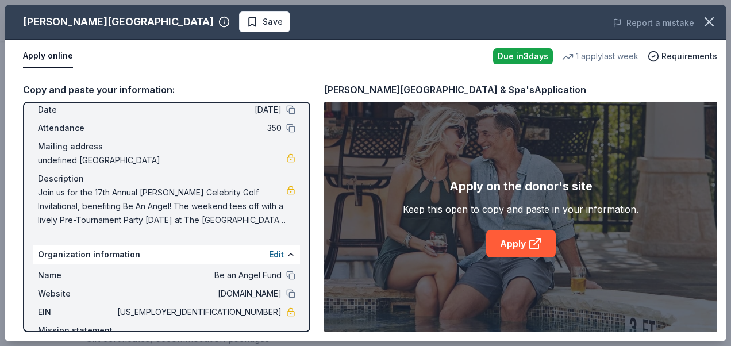
scroll to position [112, 0]
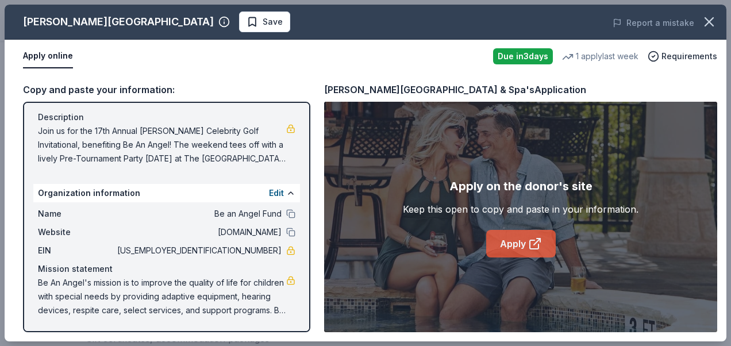
click at [514, 249] on link "Apply" at bounding box center [521, 244] width 70 height 28
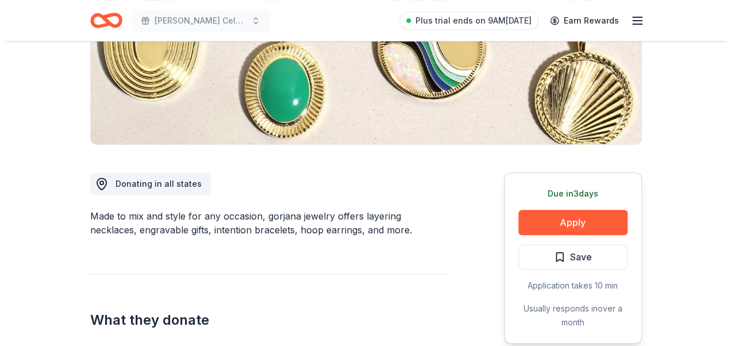
scroll to position [230, 0]
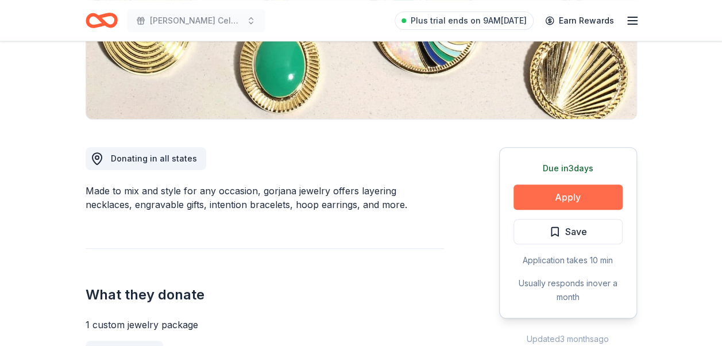
click at [545, 199] on button "Apply" at bounding box center [568, 196] width 109 height 25
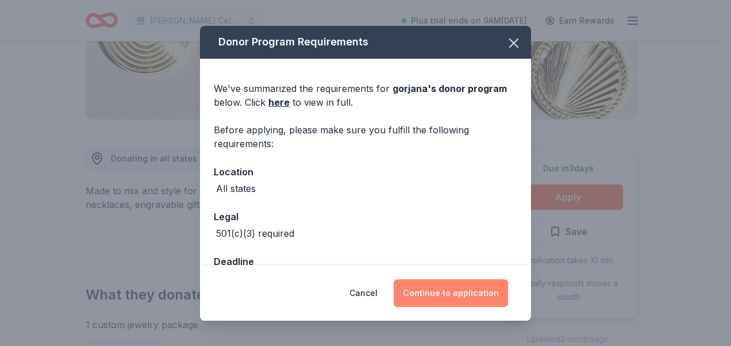
click at [445, 289] on button "Continue to application" at bounding box center [451, 293] width 114 height 28
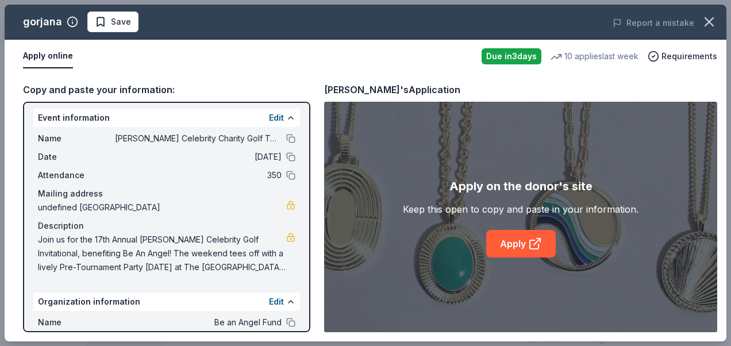
scroll to position [0, 0]
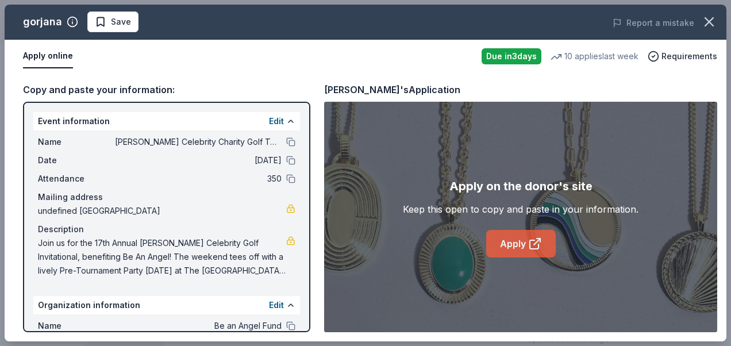
click at [513, 236] on link "Apply" at bounding box center [521, 244] width 70 height 28
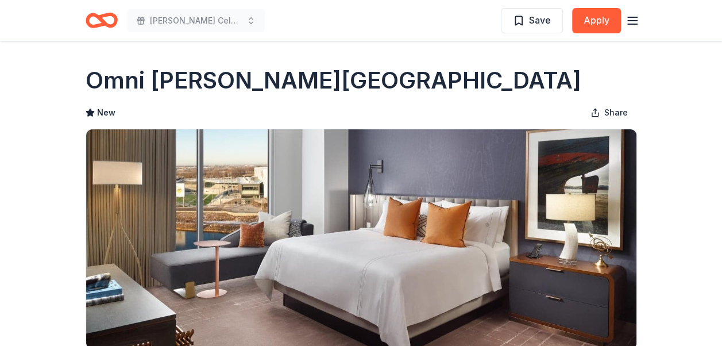
scroll to position [172, 0]
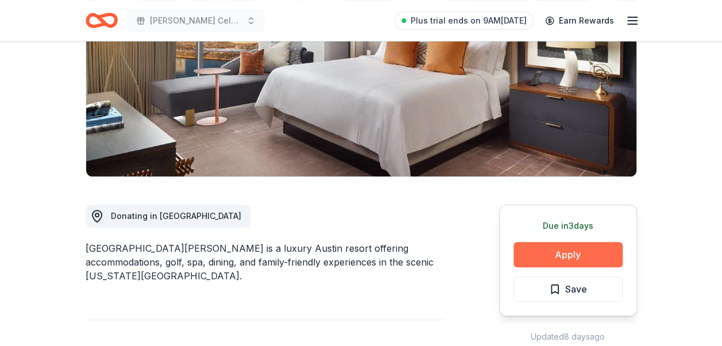
click at [552, 253] on button "Apply" at bounding box center [568, 254] width 109 height 25
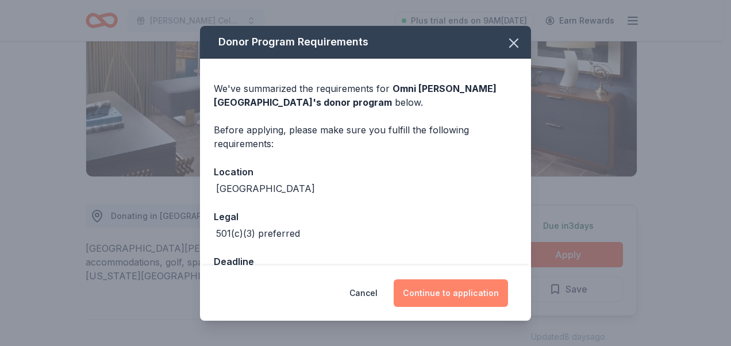
click at [467, 292] on button "Continue to application" at bounding box center [451, 293] width 114 height 28
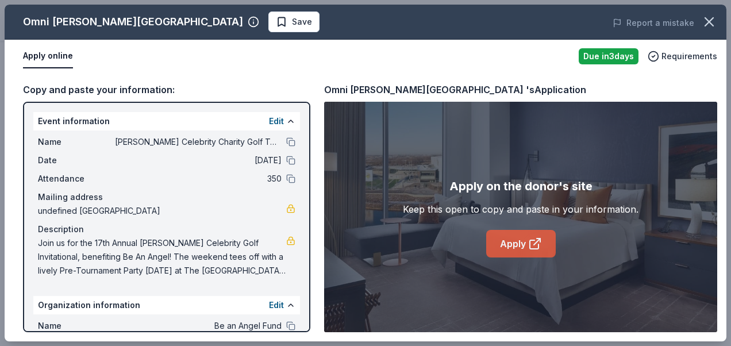
click at [523, 239] on link "Apply" at bounding box center [521, 244] width 70 height 28
click at [708, 18] on icon "button" at bounding box center [709, 22] width 16 height 16
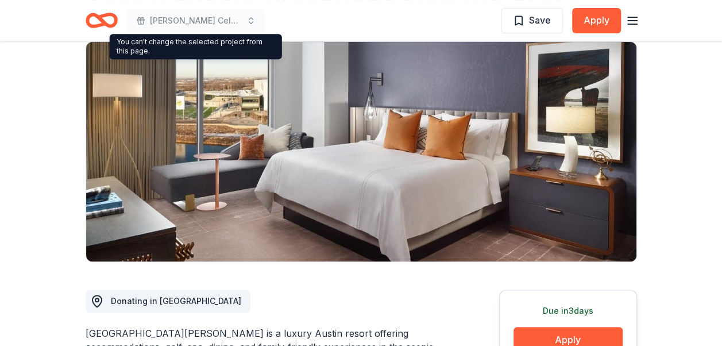
scroll to position [0, 0]
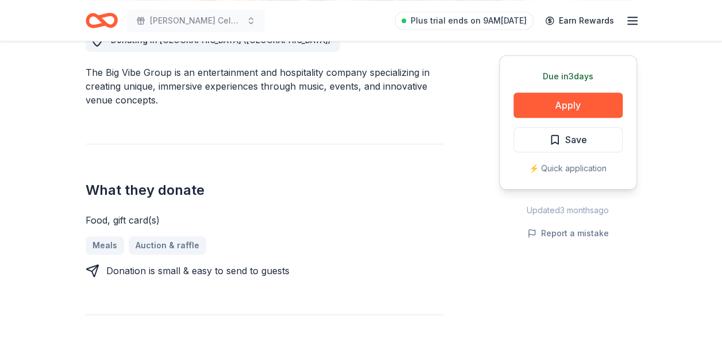
scroll to position [287, 0]
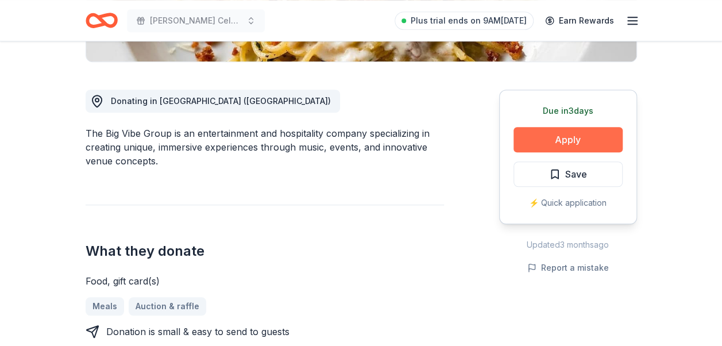
click at [567, 138] on button "Apply" at bounding box center [568, 139] width 109 height 25
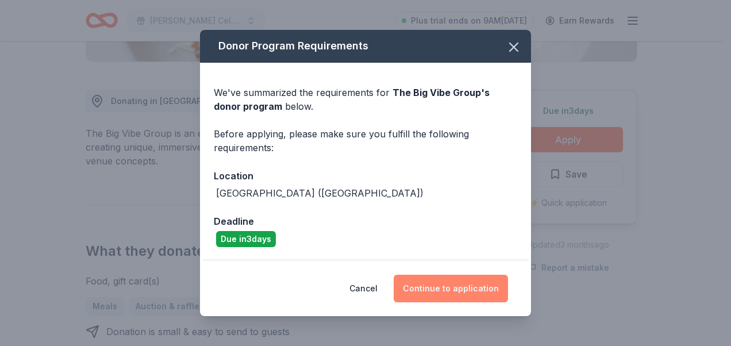
click at [432, 281] on button "Continue to application" at bounding box center [451, 289] width 114 height 28
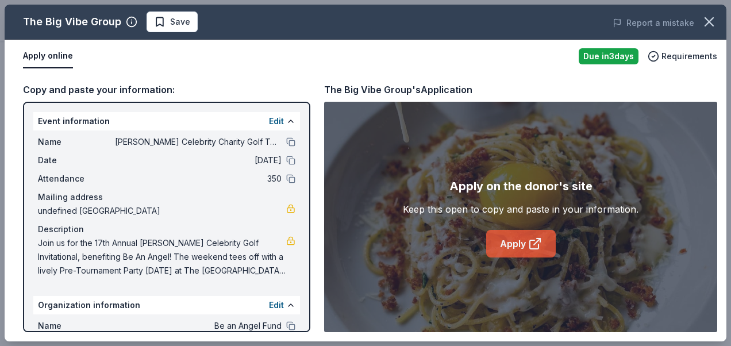
click at [510, 247] on link "Apply" at bounding box center [521, 244] width 70 height 28
click at [702, 22] on icon "button" at bounding box center [709, 22] width 16 height 16
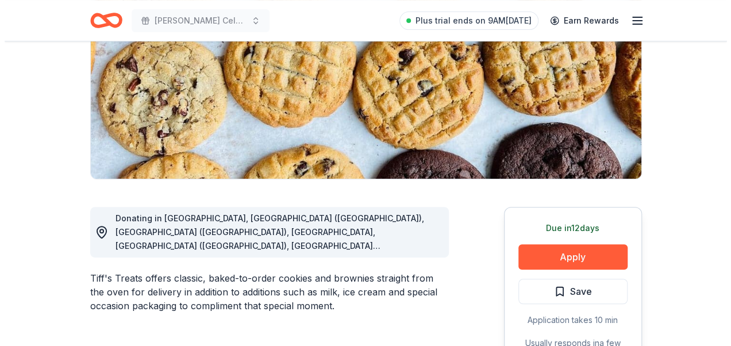
scroll to position [172, 0]
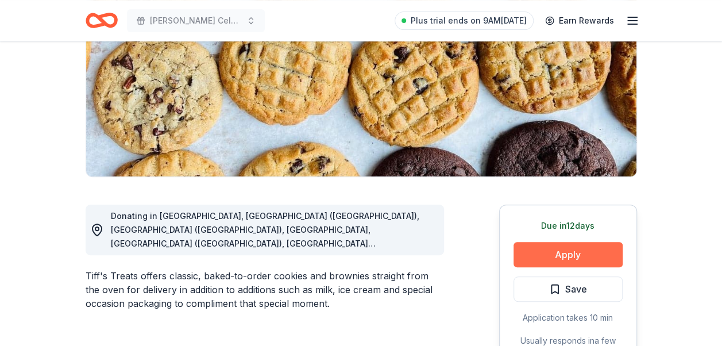
click at [556, 262] on button "Apply" at bounding box center [568, 254] width 109 height 25
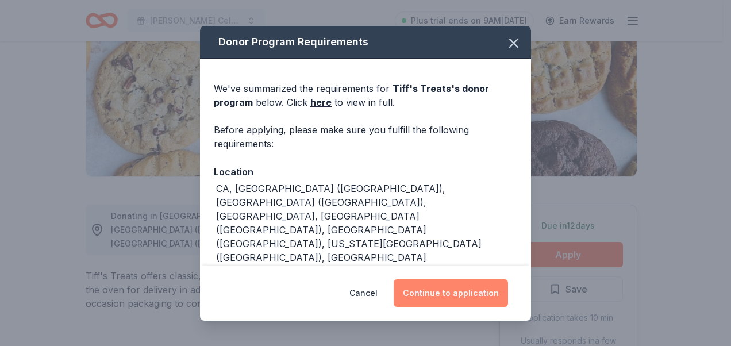
click at [460, 293] on button "Continue to application" at bounding box center [451, 293] width 114 height 28
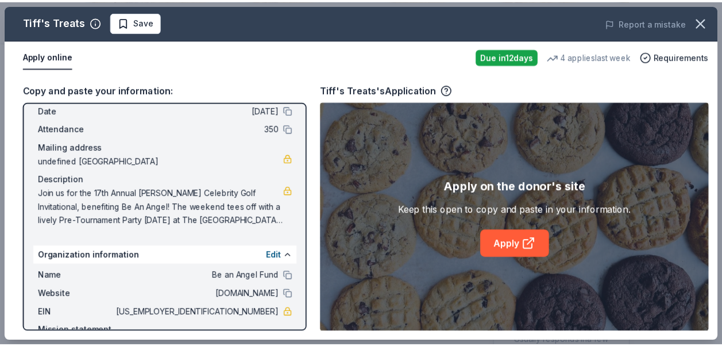
scroll to position [112, 0]
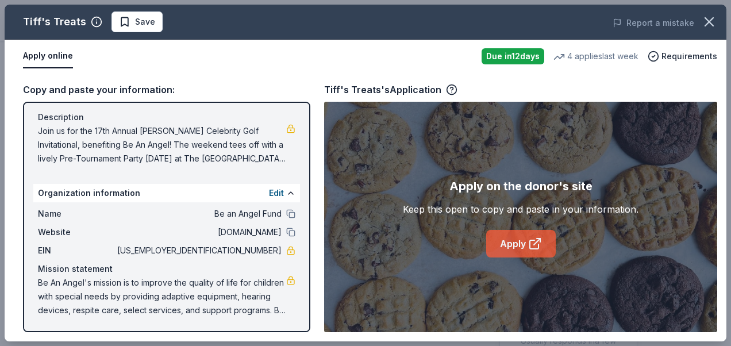
click at [501, 247] on link "Apply" at bounding box center [521, 244] width 70 height 28
click at [711, 20] on icon "button" at bounding box center [709, 22] width 8 height 8
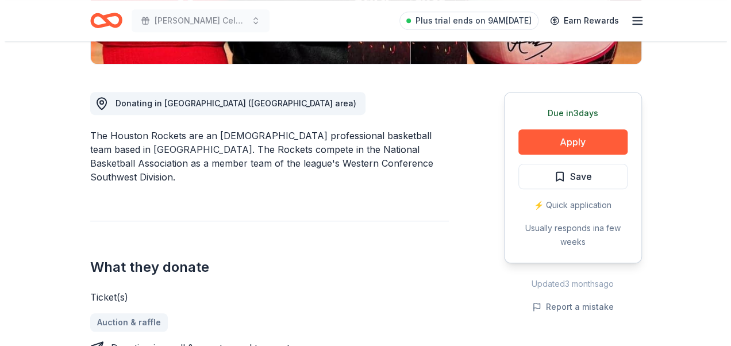
scroll to position [287, 0]
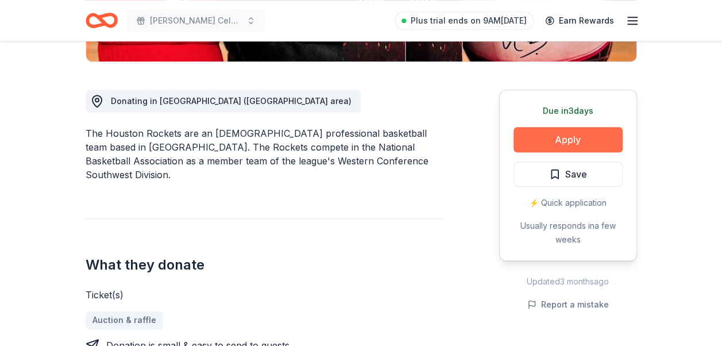
click at [571, 133] on button "Apply" at bounding box center [568, 139] width 109 height 25
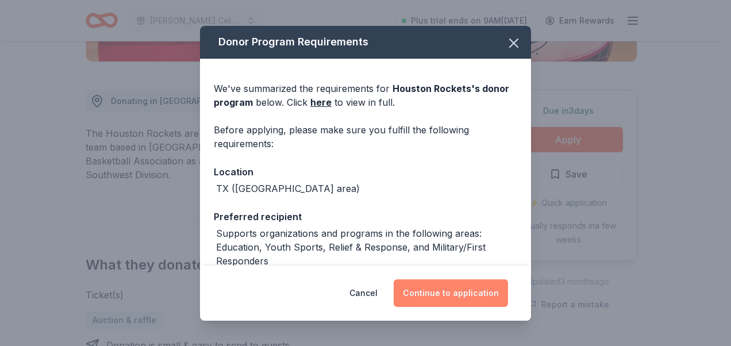
click at [467, 291] on button "Continue to application" at bounding box center [451, 293] width 114 height 28
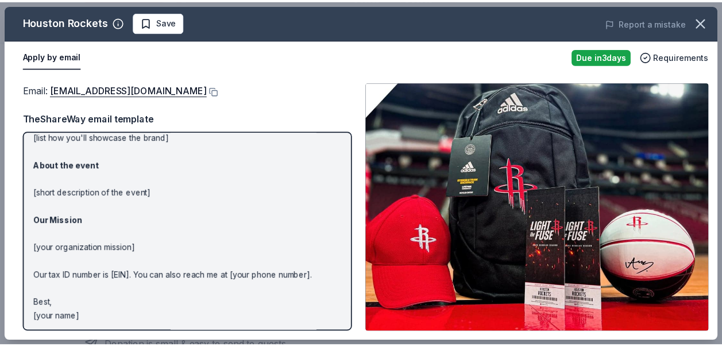
scroll to position [122, 0]
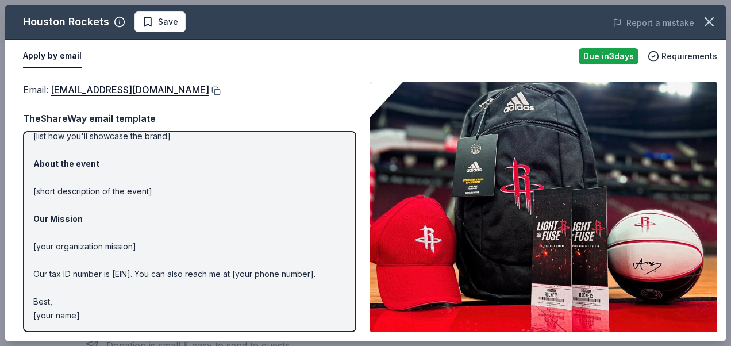
click at [209, 88] on button at bounding box center [214, 90] width 11 height 9
click at [713, 14] on icon "button" at bounding box center [709, 22] width 16 height 16
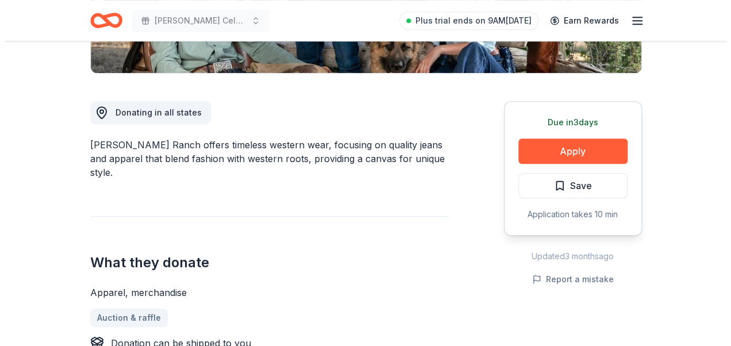
scroll to position [287, 0]
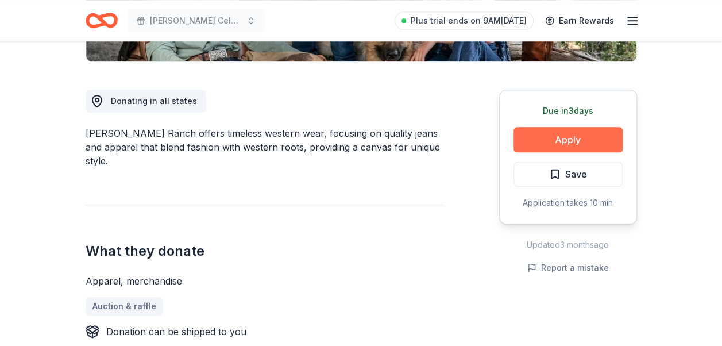
click at [559, 134] on button "Apply" at bounding box center [568, 139] width 109 height 25
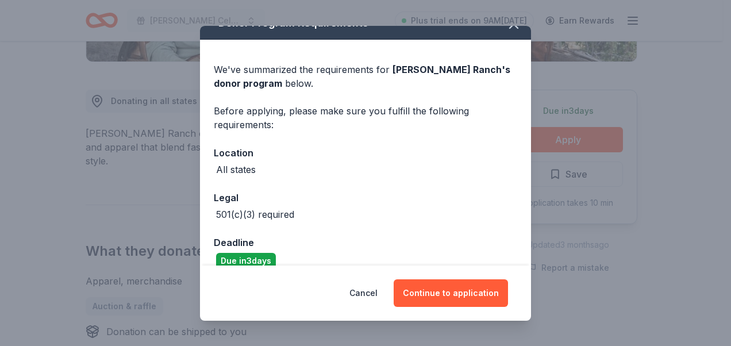
scroll to position [36, 0]
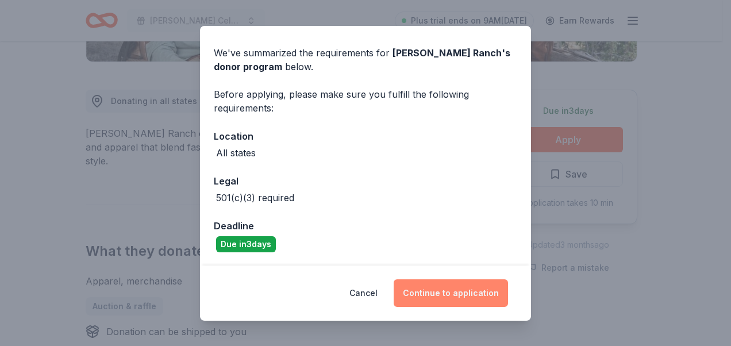
click at [444, 291] on button "Continue to application" at bounding box center [451, 293] width 114 height 28
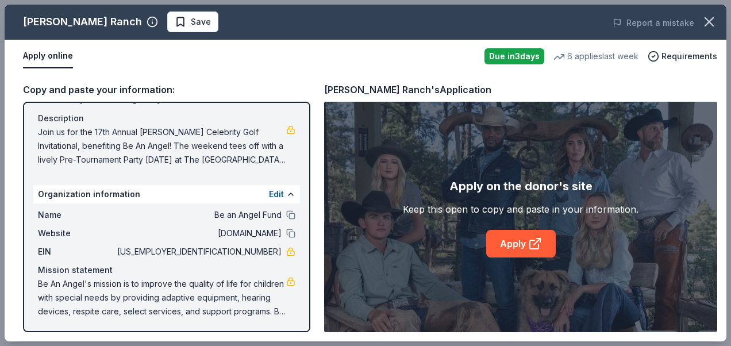
scroll to position [112, 0]
click at [519, 241] on link "Apply" at bounding box center [521, 244] width 70 height 28
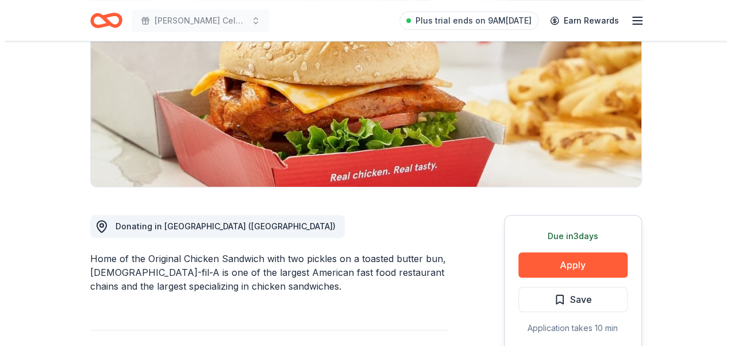
scroll to position [230, 0]
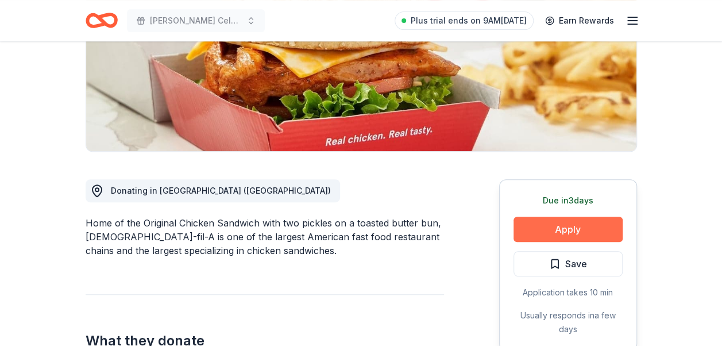
click at [572, 217] on button "Apply" at bounding box center [568, 229] width 109 height 25
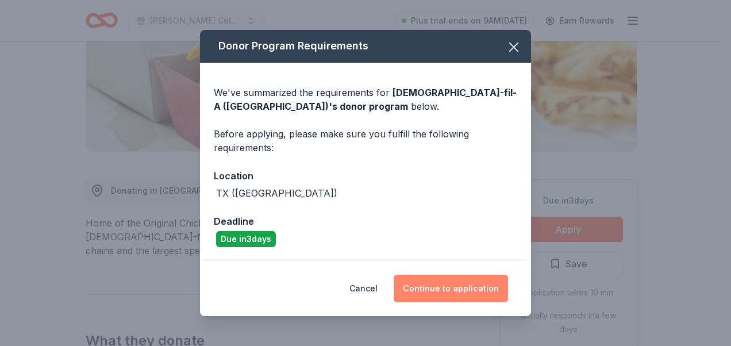
click at [452, 283] on button "Continue to application" at bounding box center [451, 289] width 114 height 28
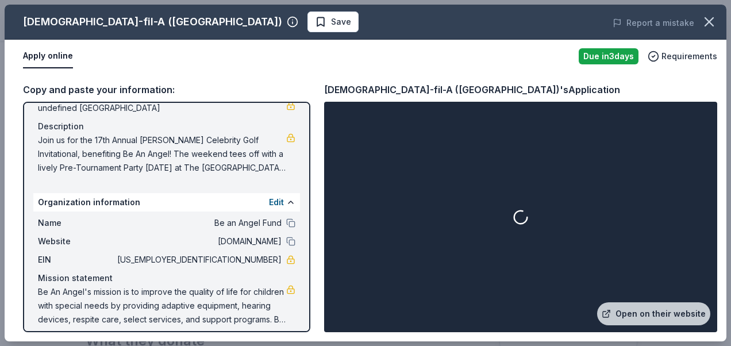
scroll to position [112, 0]
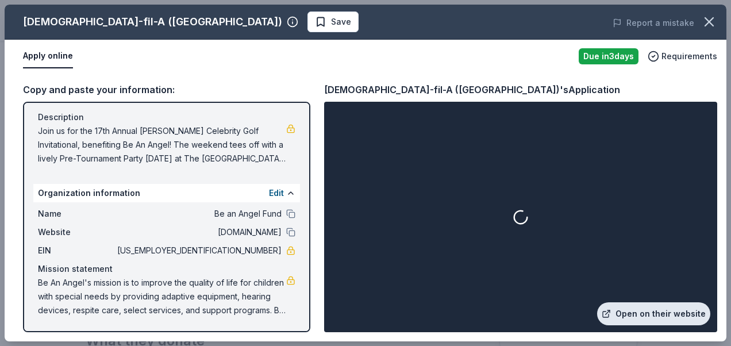
click at [648, 311] on link "Open on their website" at bounding box center [653, 313] width 113 height 23
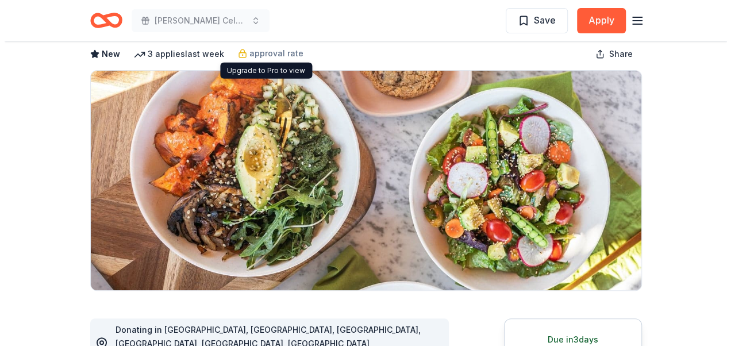
scroll to position [230, 0]
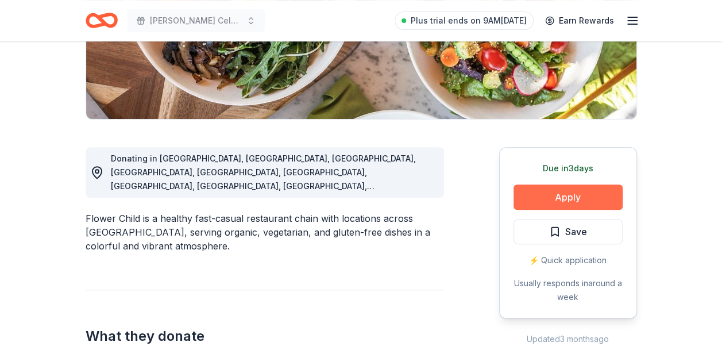
click at [563, 199] on button "Apply" at bounding box center [568, 196] width 109 height 25
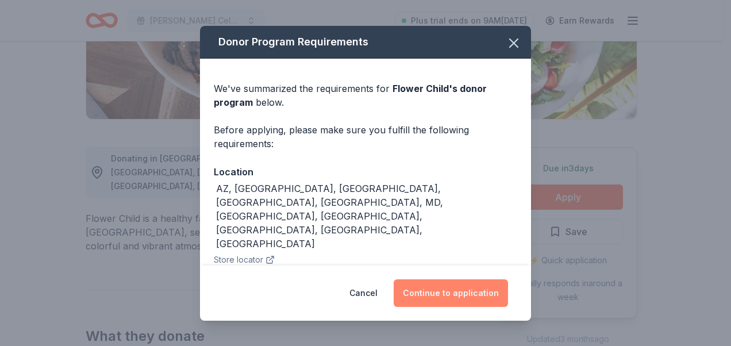
click at [453, 284] on button "Continue to application" at bounding box center [451, 293] width 114 height 28
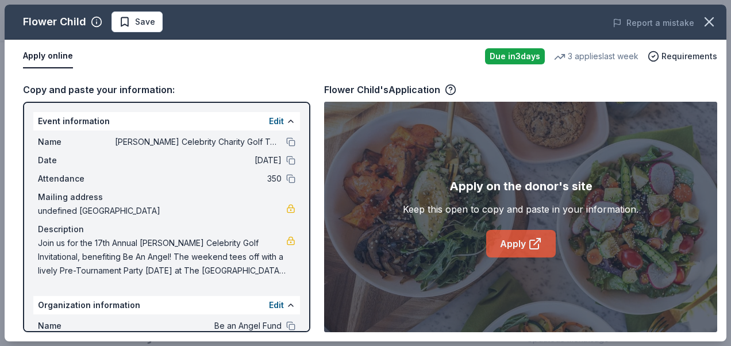
click at [536, 241] on icon at bounding box center [537, 241] width 6 height 6
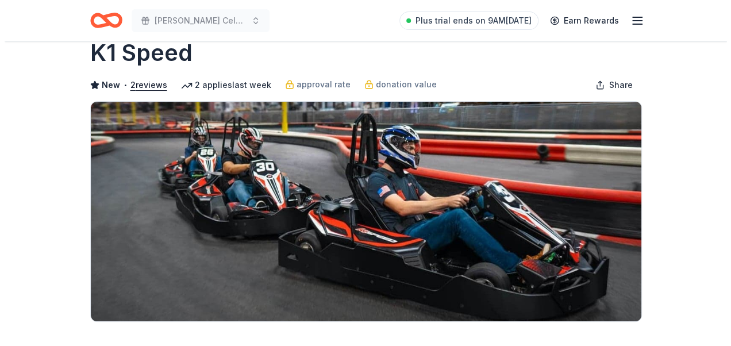
scroll to position [230, 0]
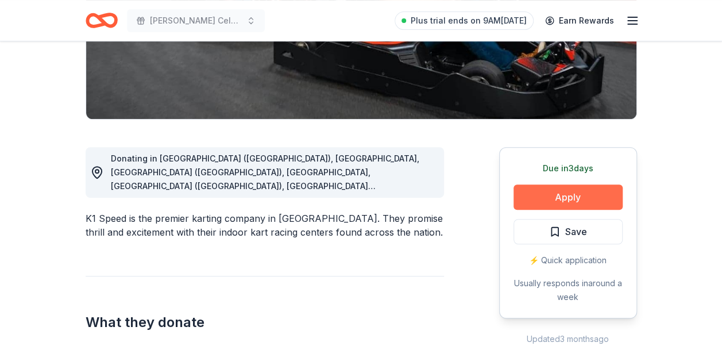
click at [581, 195] on button "Apply" at bounding box center [568, 196] width 109 height 25
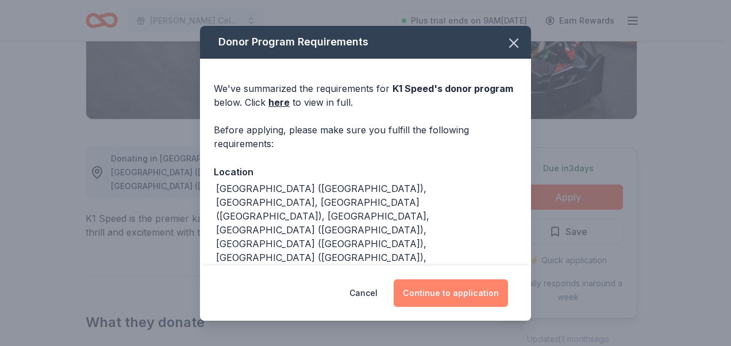
click at [450, 301] on button "Continue to application" at bounding box center [451, 293] width 114 height 28
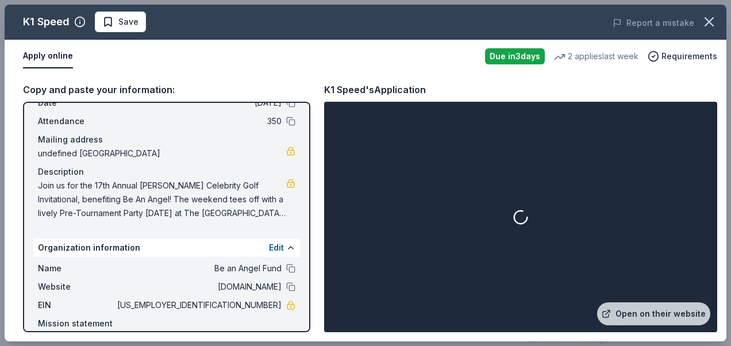
scroll to position [112, 0]
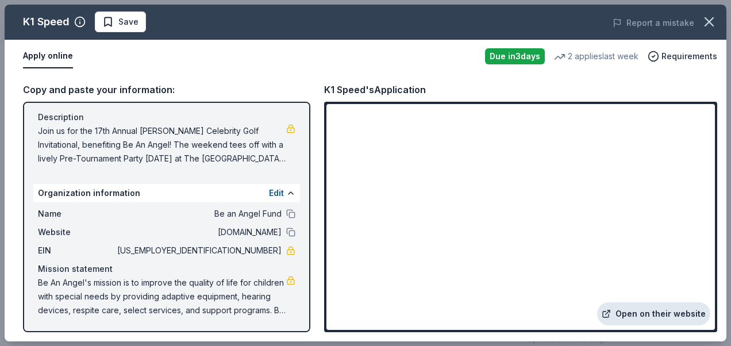
click at [654, 313] on link "Open on their website" at bounding box center [653, 313] width 113 height 23
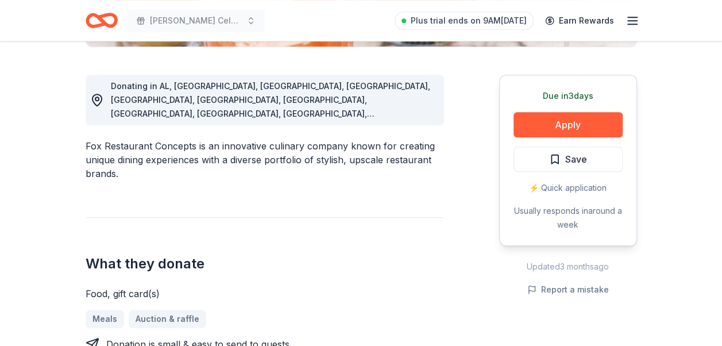
scroll to position [287, 0]
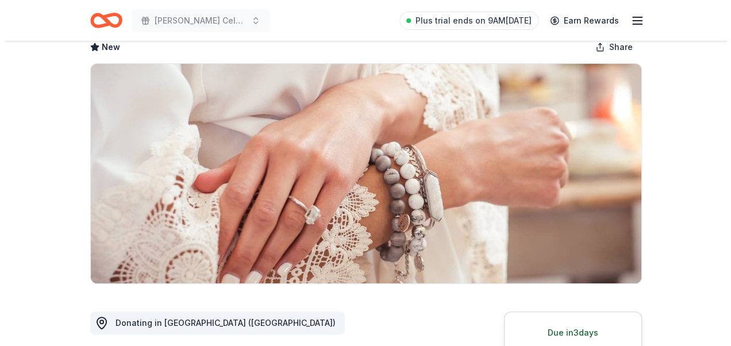
scroll to position [172, 0]
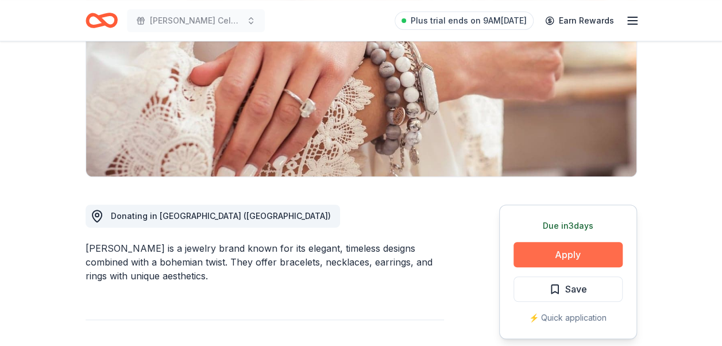
click at [574, 253] on button "Apply" at bounding box center [568, 254] width 109 height 25
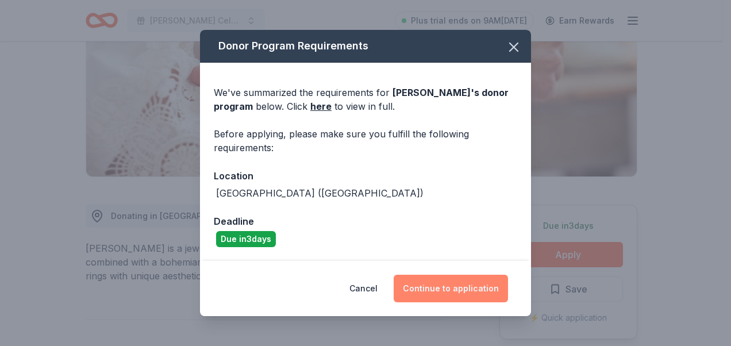
click at [460, 282] on button "Continue to application" at bounding box center [451, 289] width 114 height 28
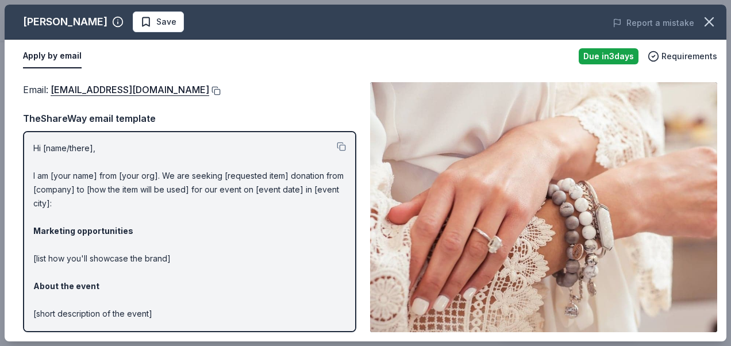
click at [209, 91] on button at bounding box center [214, 90] width 11 height 9
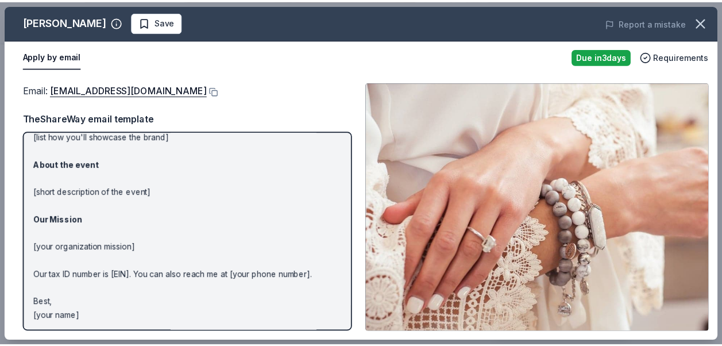
scroll to position [122, 0]
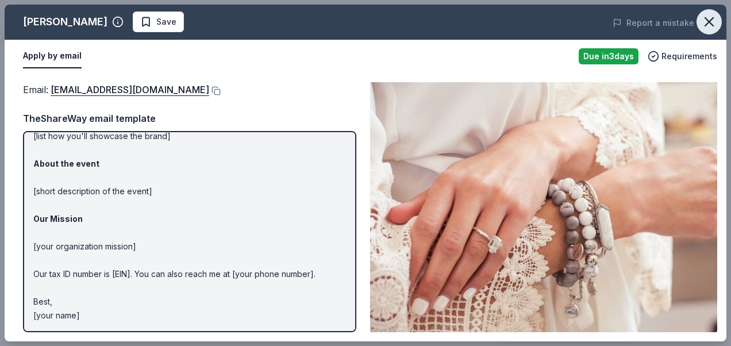
click at [713, 16] on icon "button" at bounding box center [709, 22] width 16 height 16
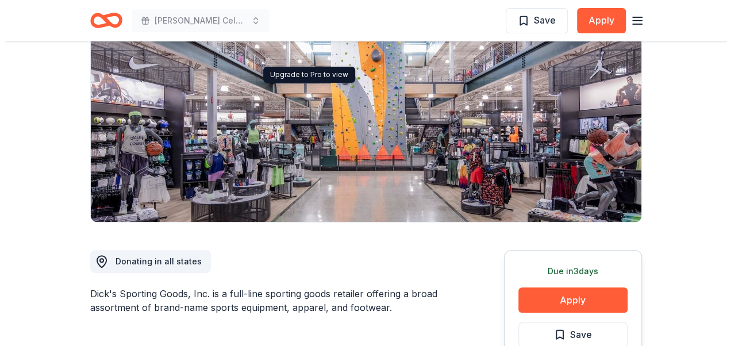
scroll to position [230, 0]
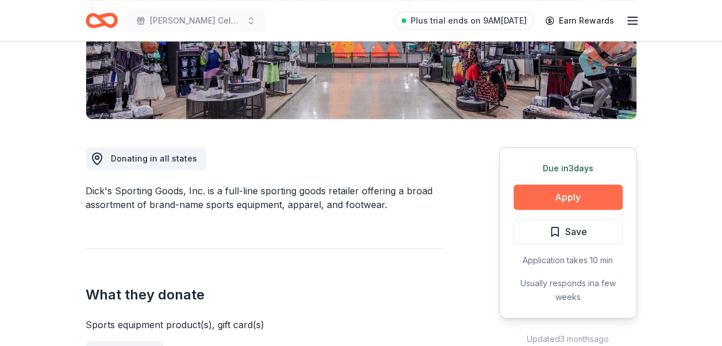
click at [534, 203] on button "Apply" at bounding box center [568, 196] width 109 height 25
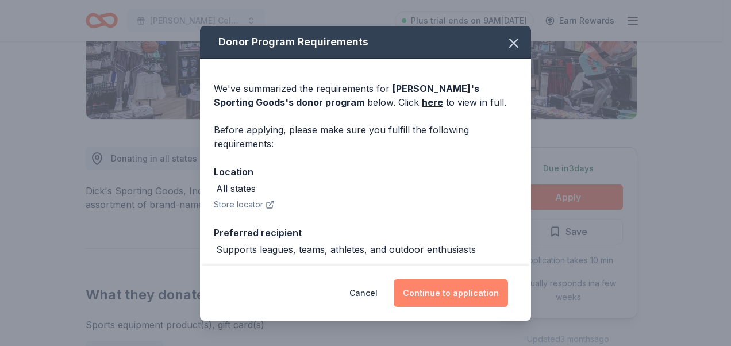
click at [459, 295] on button "Continue to application" at bounding box center [451, 293] width 114 height 28
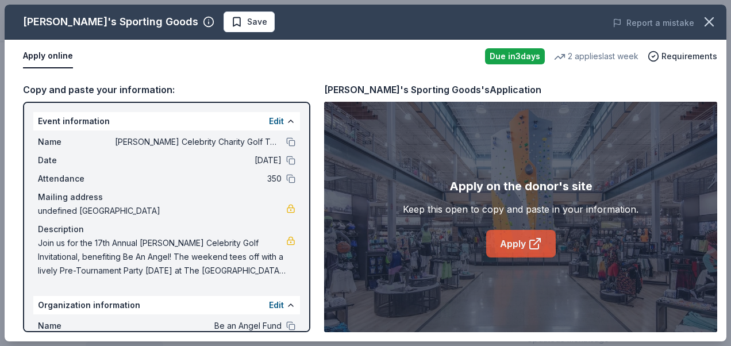
click at [499, 249] on link "Apply" at bounding box center [521, 244] width 70 height 28
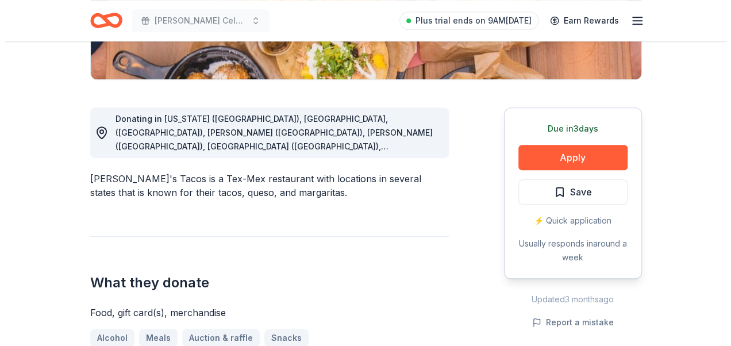
scroll to position [287, 0]
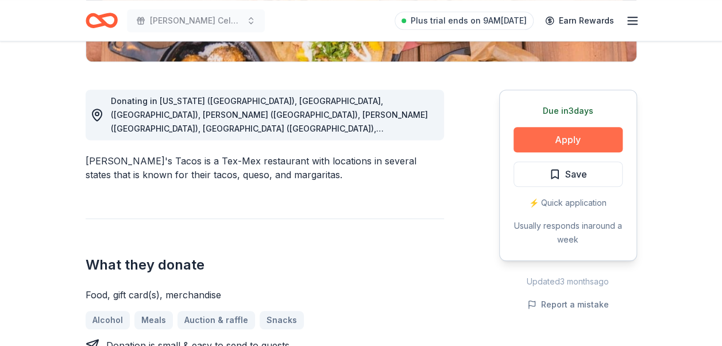
click at [561, 134] on button "Apply" at bounding box center [568, 139] width 109 height 25
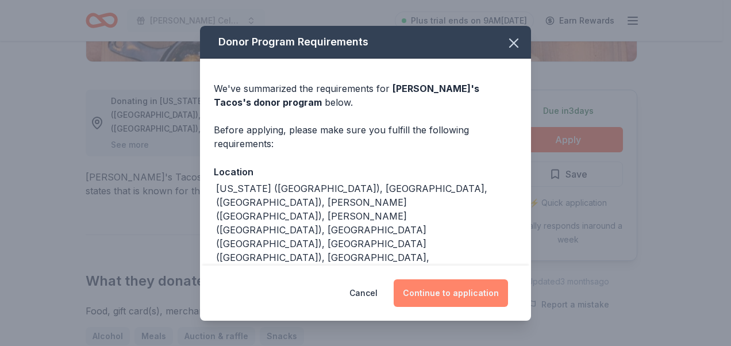
click at [436, 292] on button "Continue to application" at bounding box center [451, 293] width 114 height 28
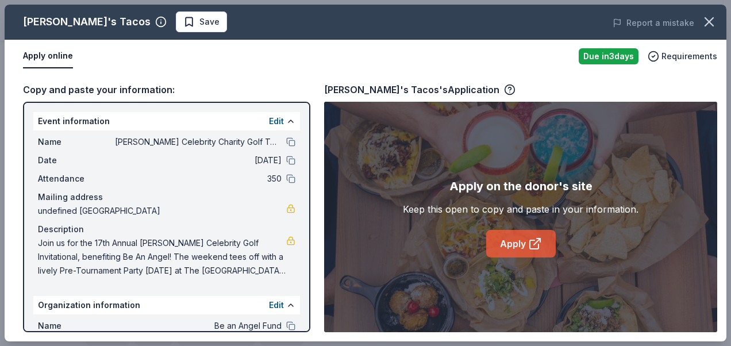
click at [533, 247] on icon at bounding box center [535, 244] width 14 height 14
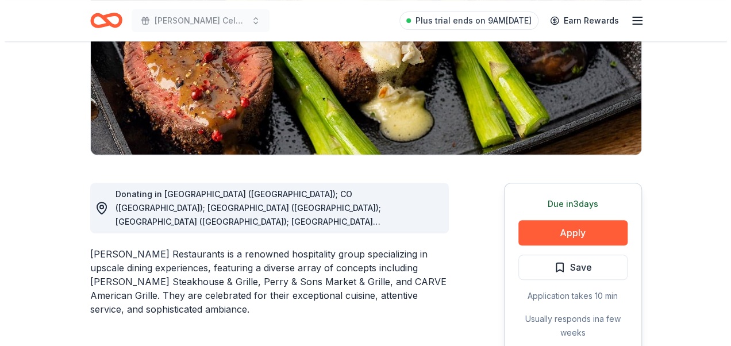
scroll to position [230, 0]
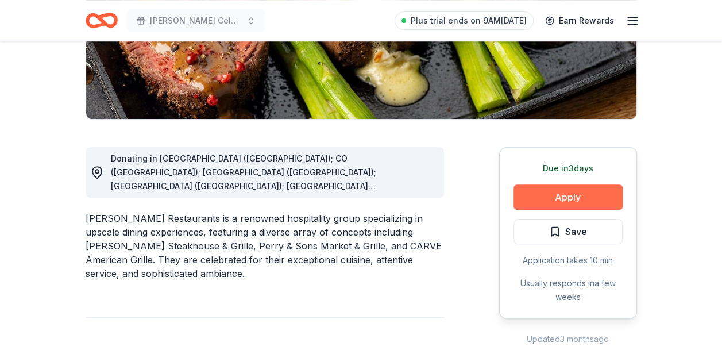
click at [560, 192] on button "Apply" at bounding box center [568, 196] width 109 height 25
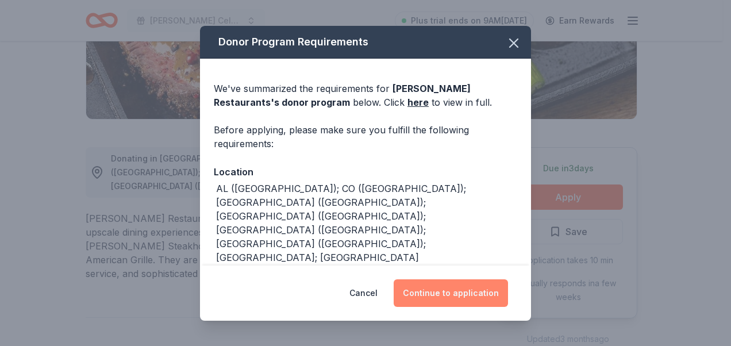
click at [464, 305] on button "Continue to application" at bounding box center [451, 293] width 114 height 28
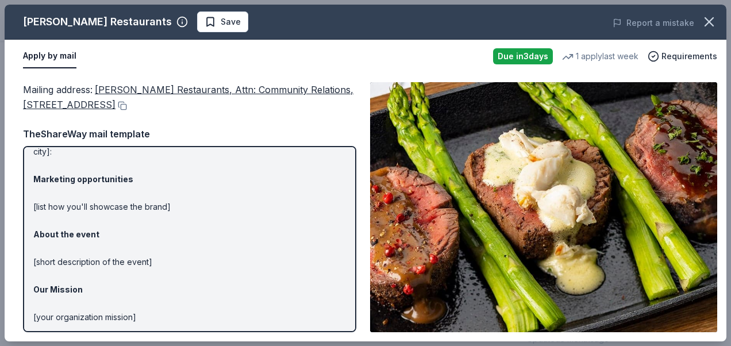
scroll to position [138, 0]
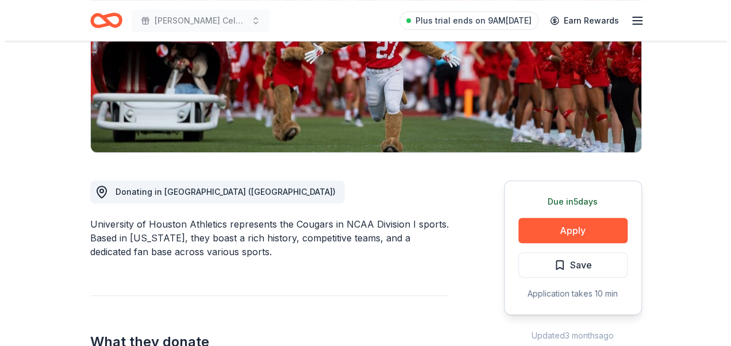
scroll to position [230, 0]
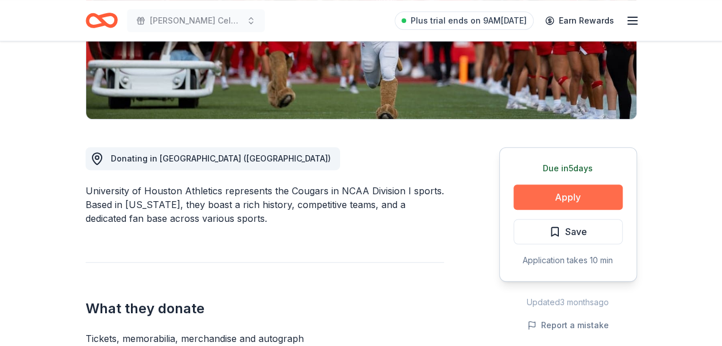
click at [540, 203] on button "Apply" at bounding box center [568, 196] width 109 height 25
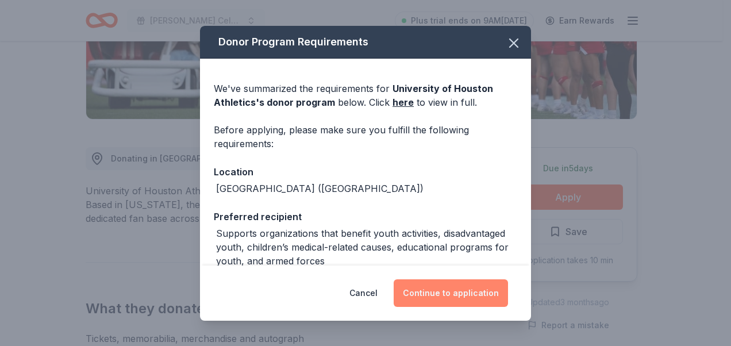
click at [453, 298] on button "Continue to application" at bounding box center [451, 293] width 114 height 28
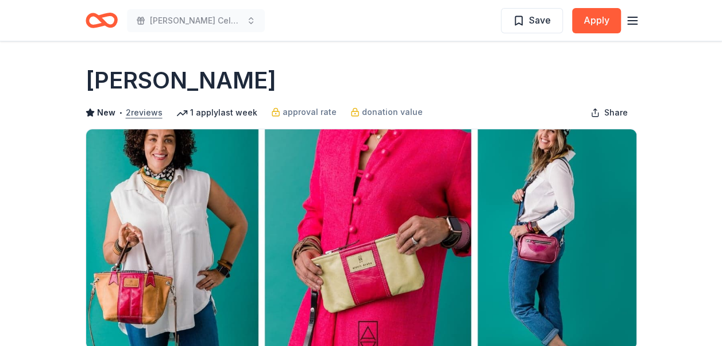
click at [141, 113] on button "2 reviews" at bounding box center [144, 113] width 37 height 14
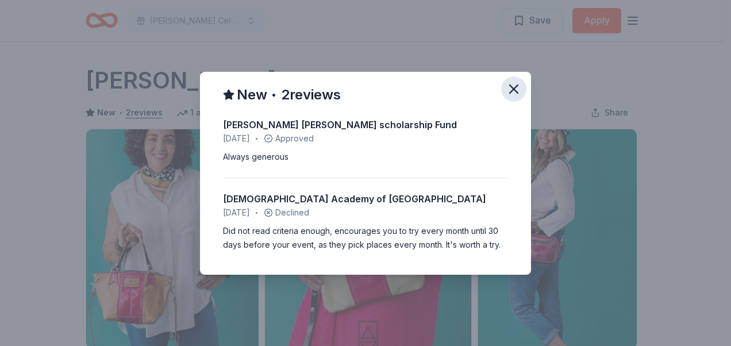
click at [516, 86] on icon "button" at bounding box center [514, 89] width 8 height 8
